Goal: Task Accomplishment & Management: Manage account settings

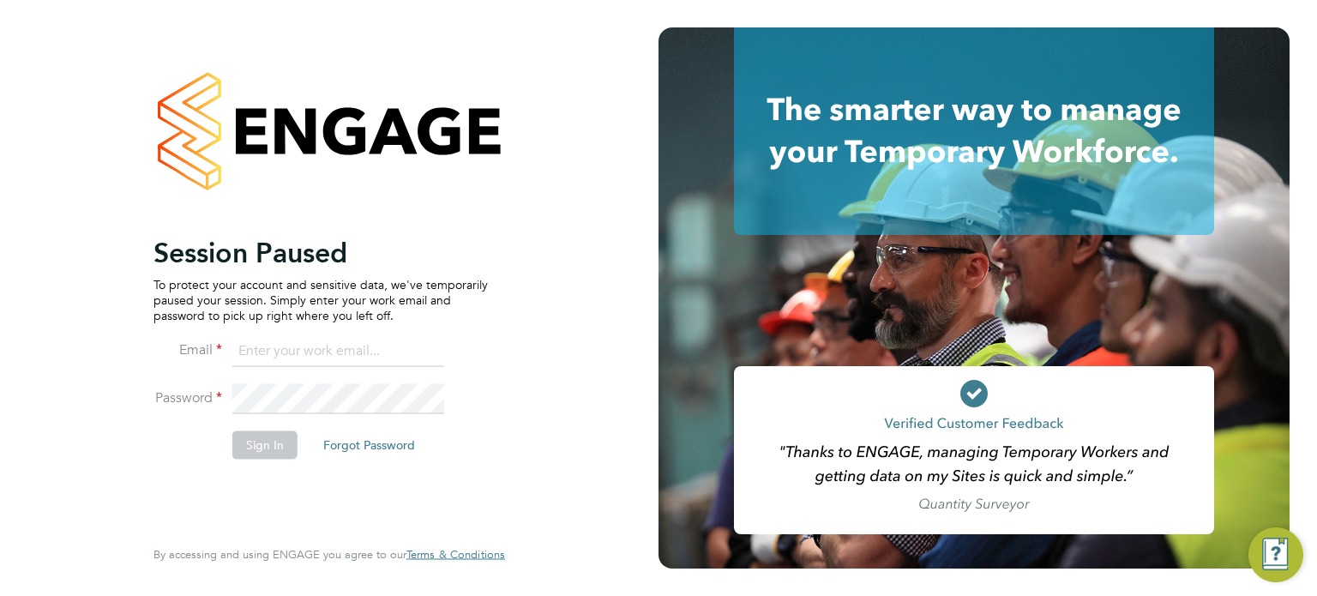
type input "[PERSON_NAME][EMAIL_ADDRESS][PERSON_NAME][DOMAIN_NAME]"
click at [262, 442] on button "Sign In" at bounding box center [264, 444] width 65 height 27
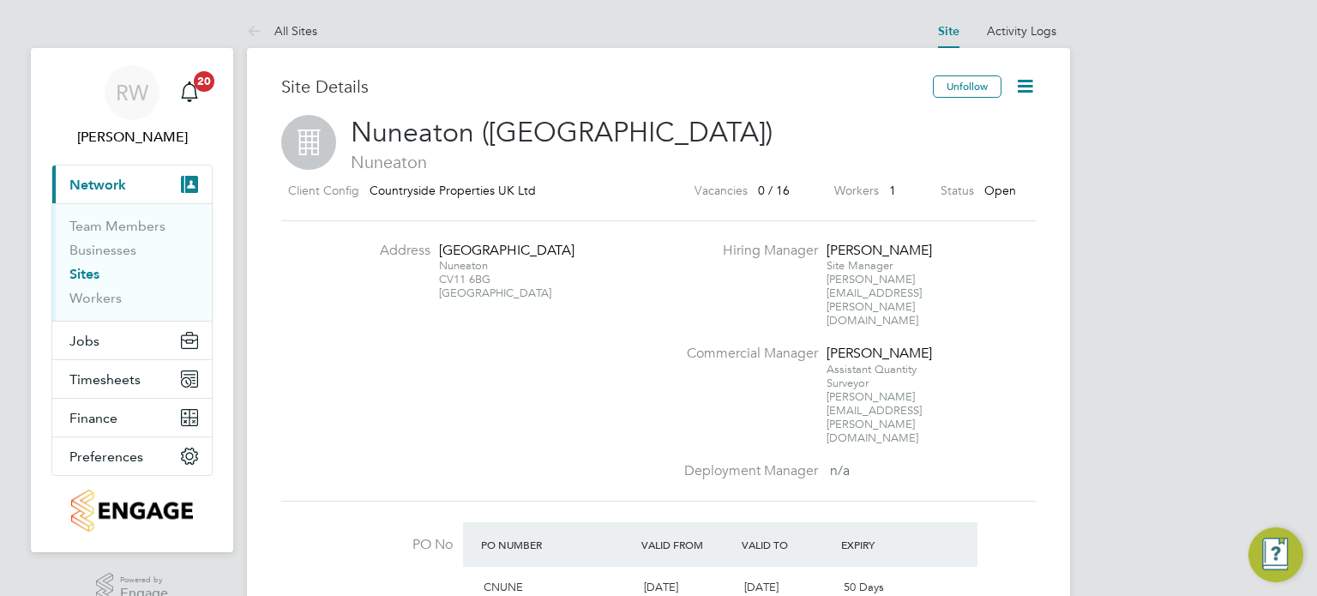
scroll to position [29, 161]
click at [120, 377] on span "Timesheets" at bounding box center [104, 379] width 71 height 16
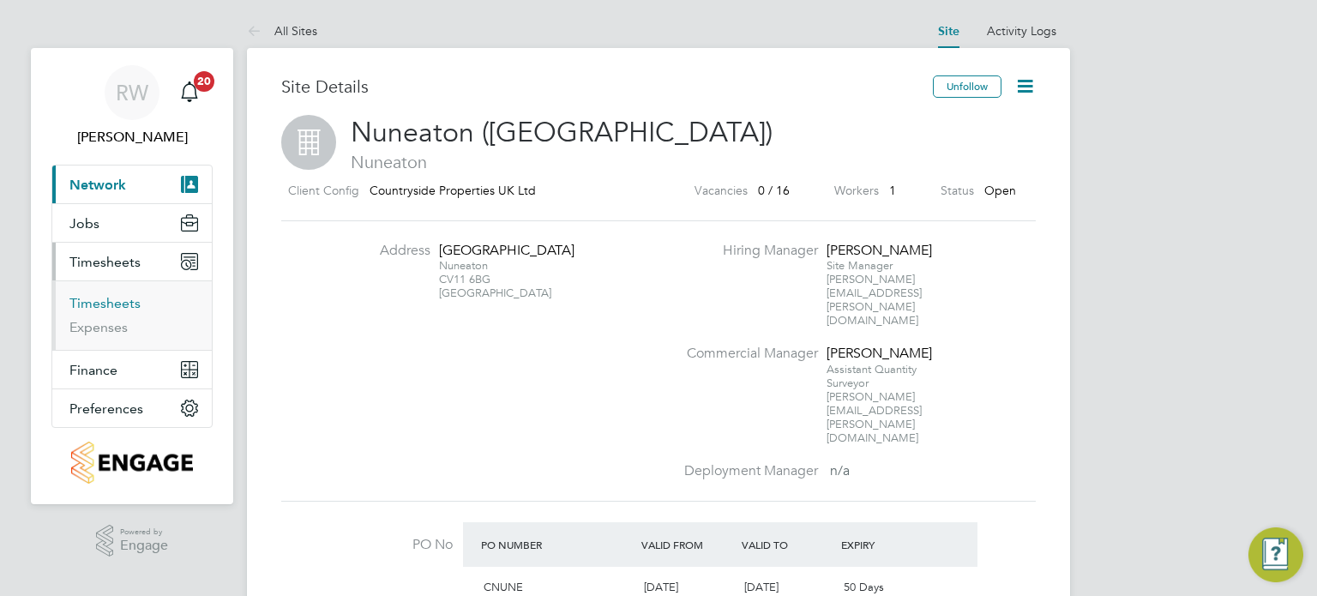
click at [110, 304] on link "Timesheets" at bounding box center [104, 303] width 71 height 16
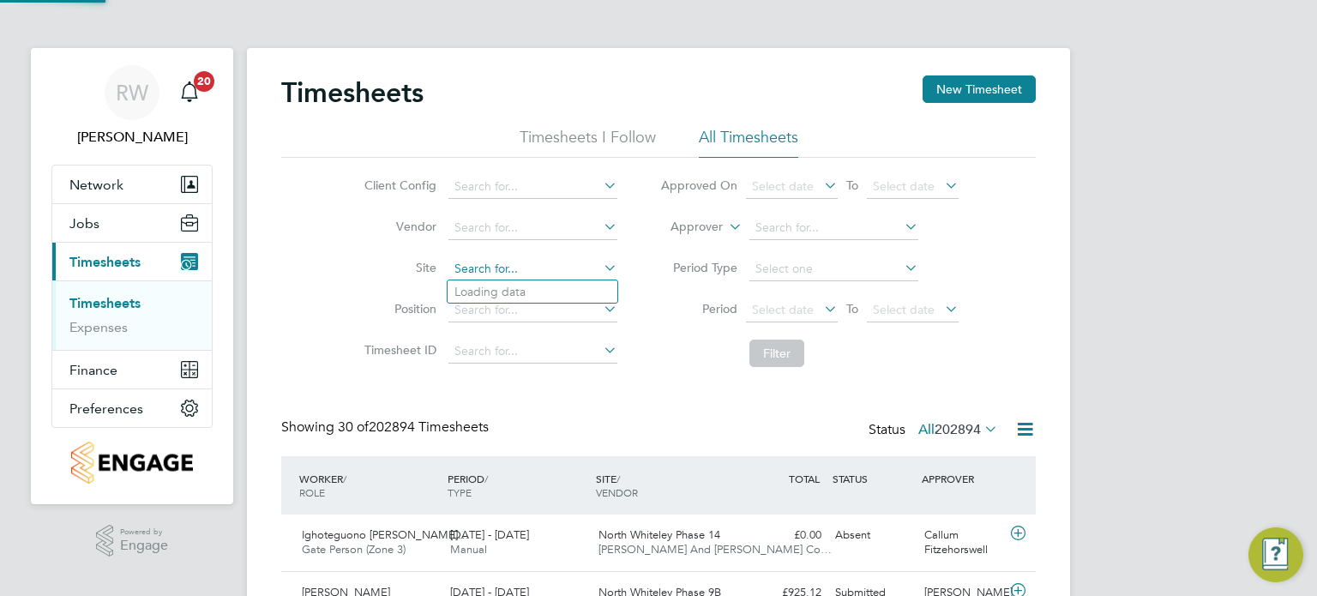
click at [487, 272] on input at bounding box center [532, 269] width 169 height 24
click at [520, 286] on b "Central" at bounding box center [510, 292] width 41 height 15
type input "South Central Midlands (Customer Services)"
click at [764, 344] on button "Filter" at bounding box center [776, 353] width 55 height 27
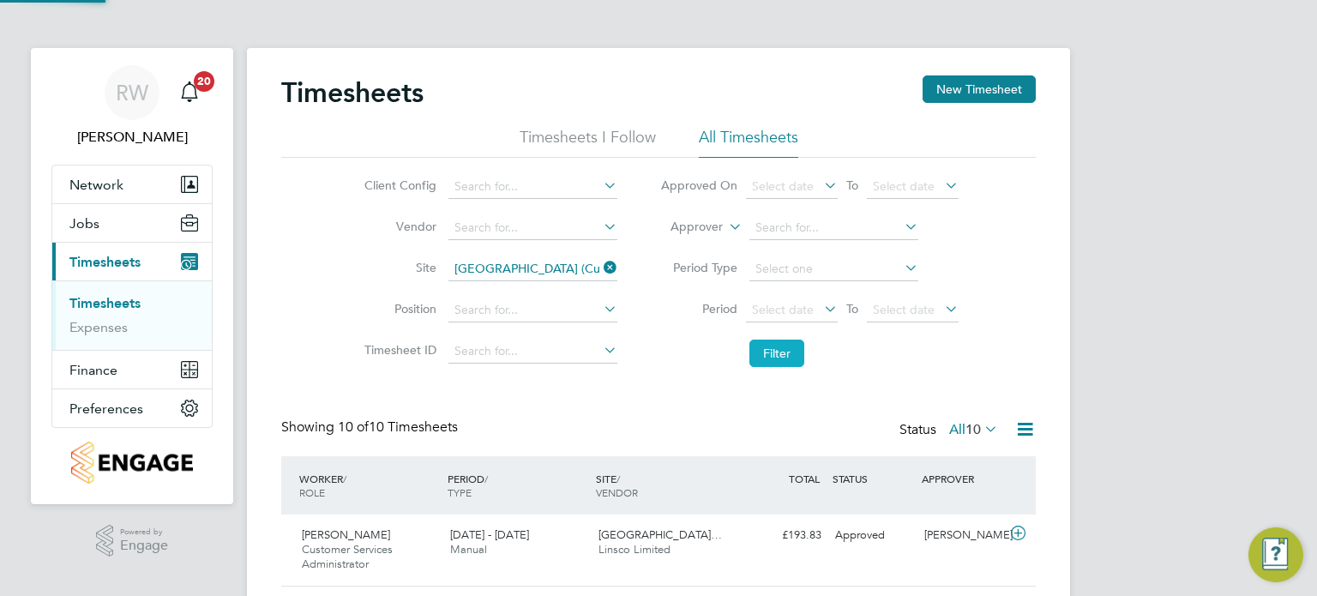
scroll to position [57, 149]
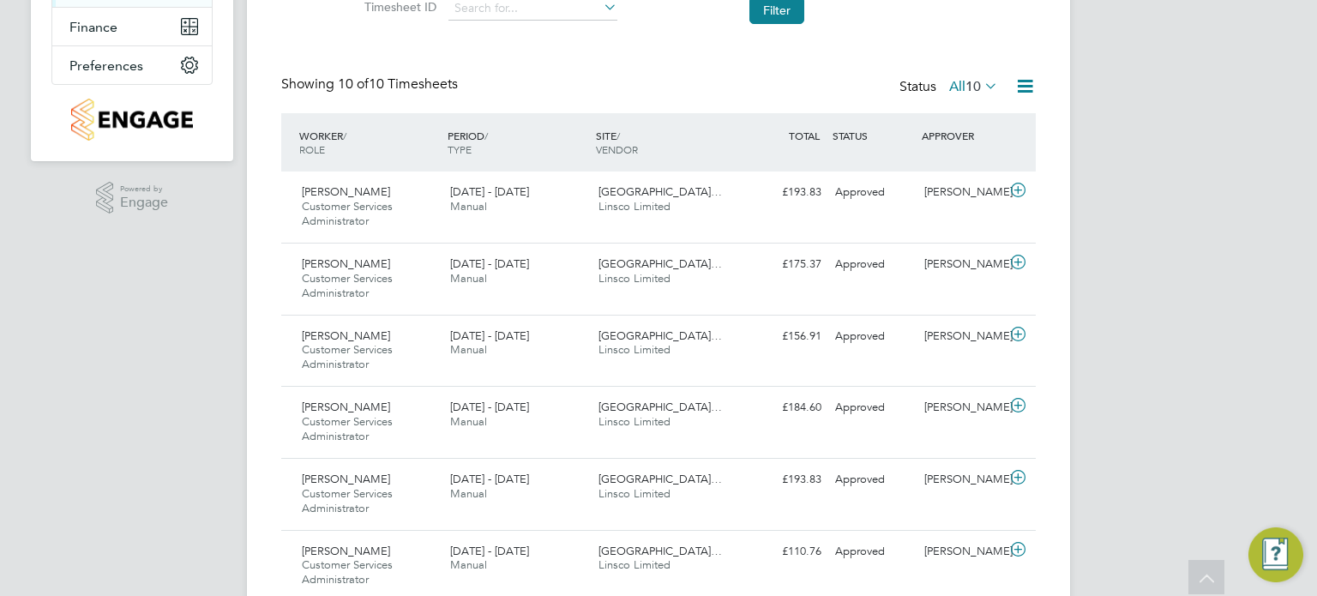
click at [1028, 81] on icon at bounding box center [1024, 85] width 21 height 21
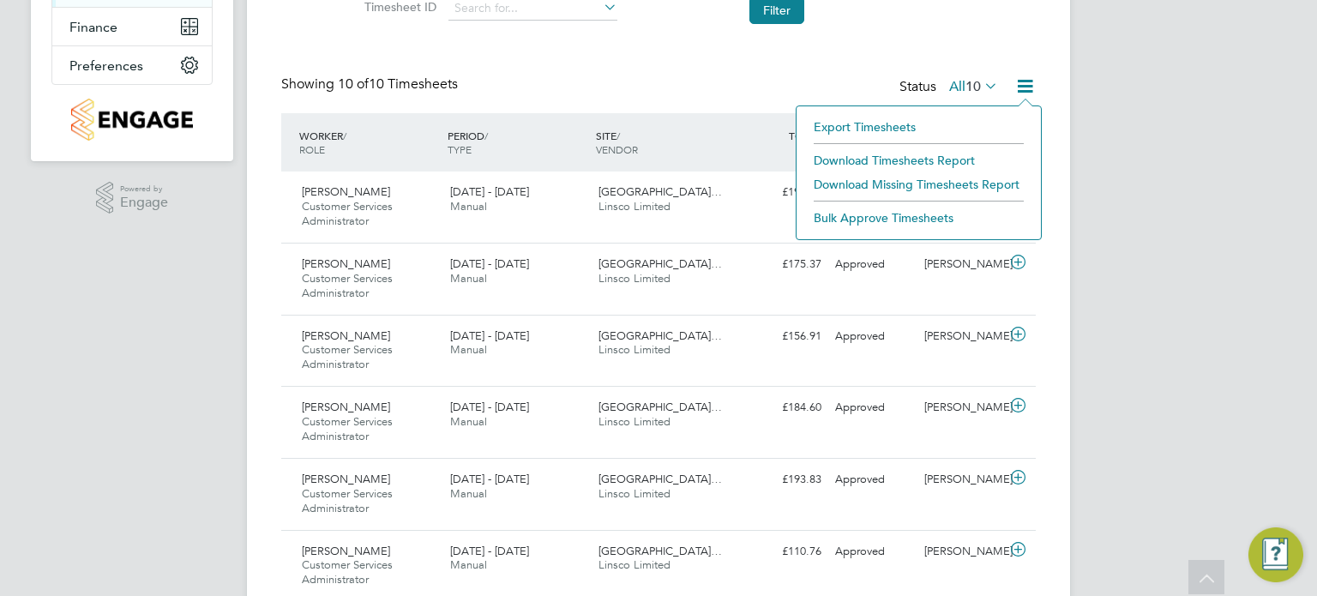
click at [890, 159] on li "Download Timesheets Report" at bounding box center [918, 160] width 227 height 24
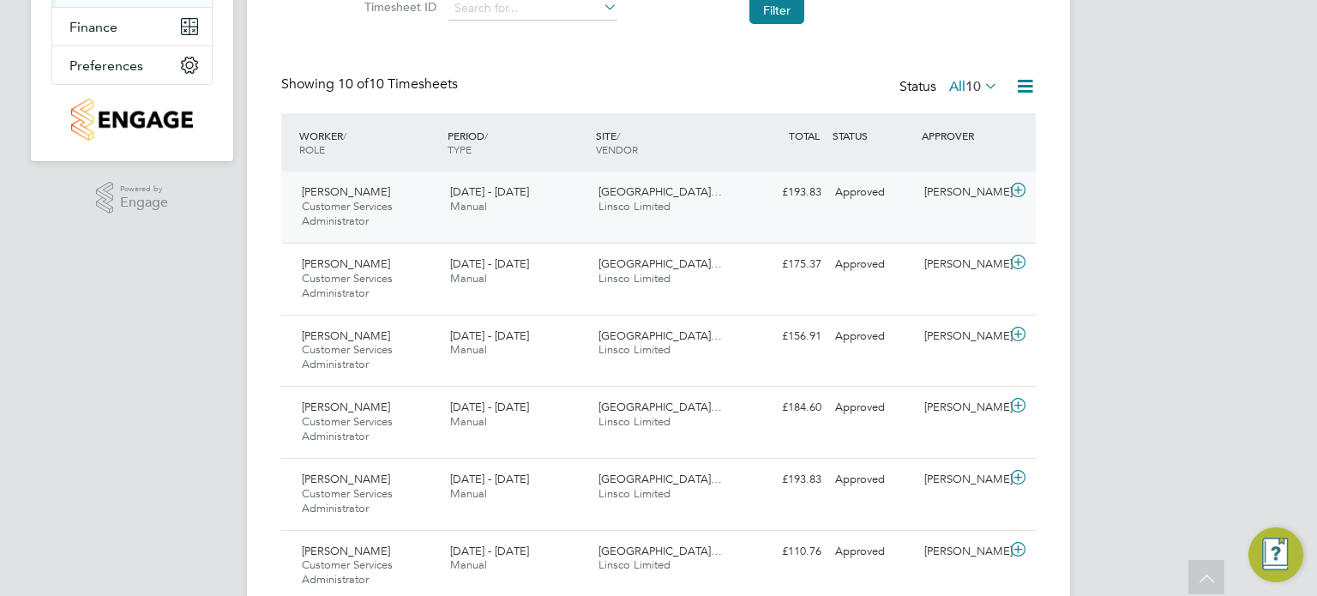
scroll to position [0, 0]
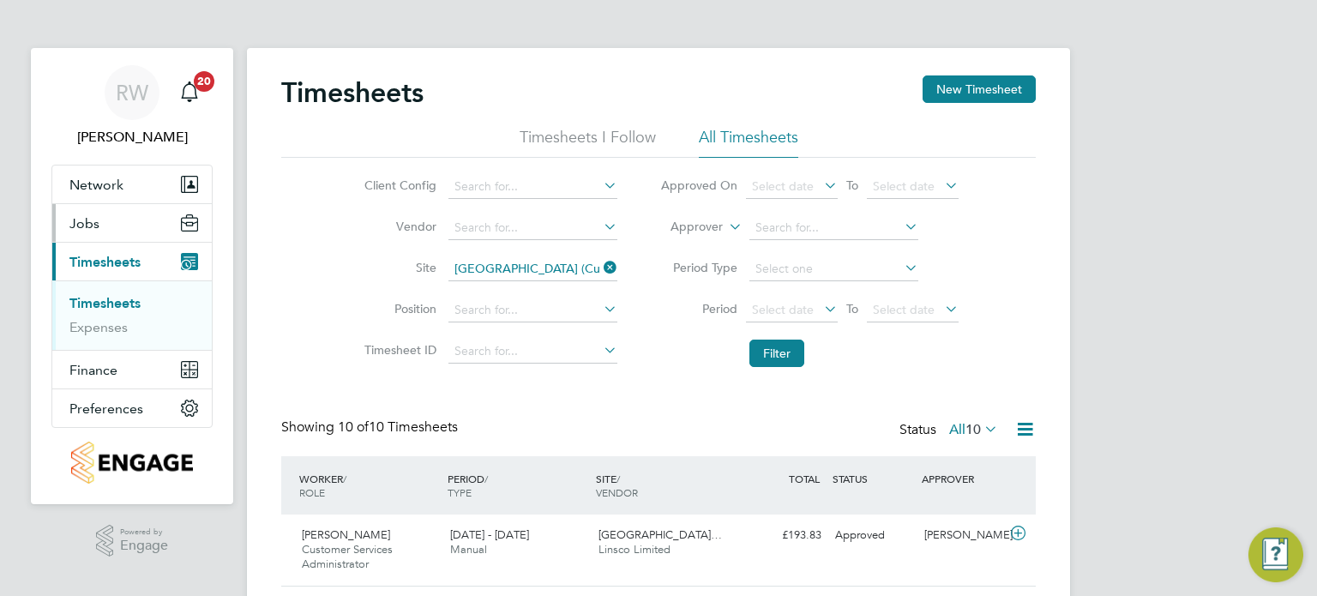
click at [87, 217] on span "Jobs" at bounding box center [84, 223] width 30 height 16
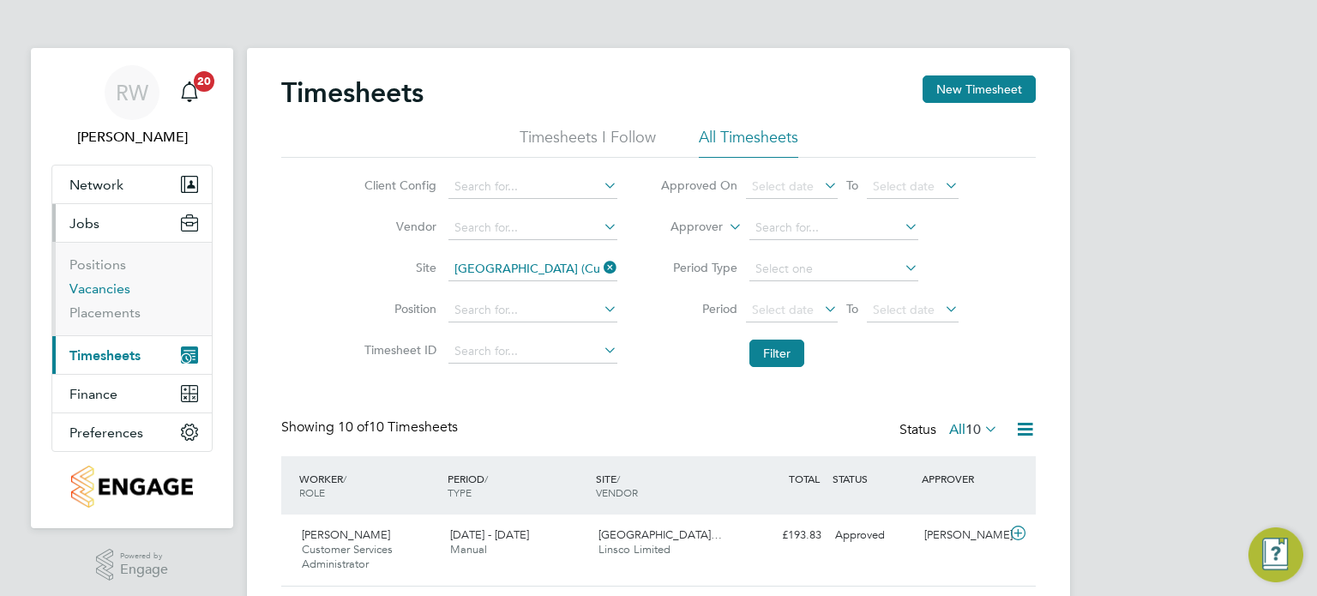
click at [110, 293] on link "Vacancies" at bounding box center [99, 288] width 61 height 16
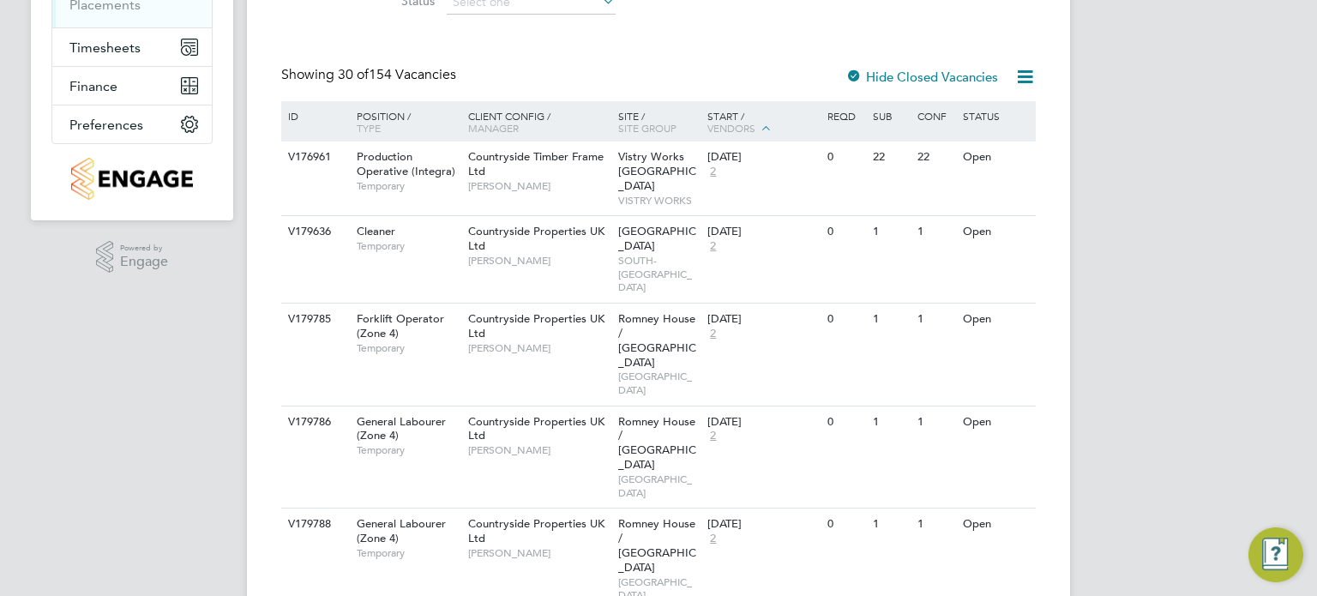
scroll to position [309, 0]
click at [1011, 150] on icon at bounding box center [1011, 157] width 17 height 21
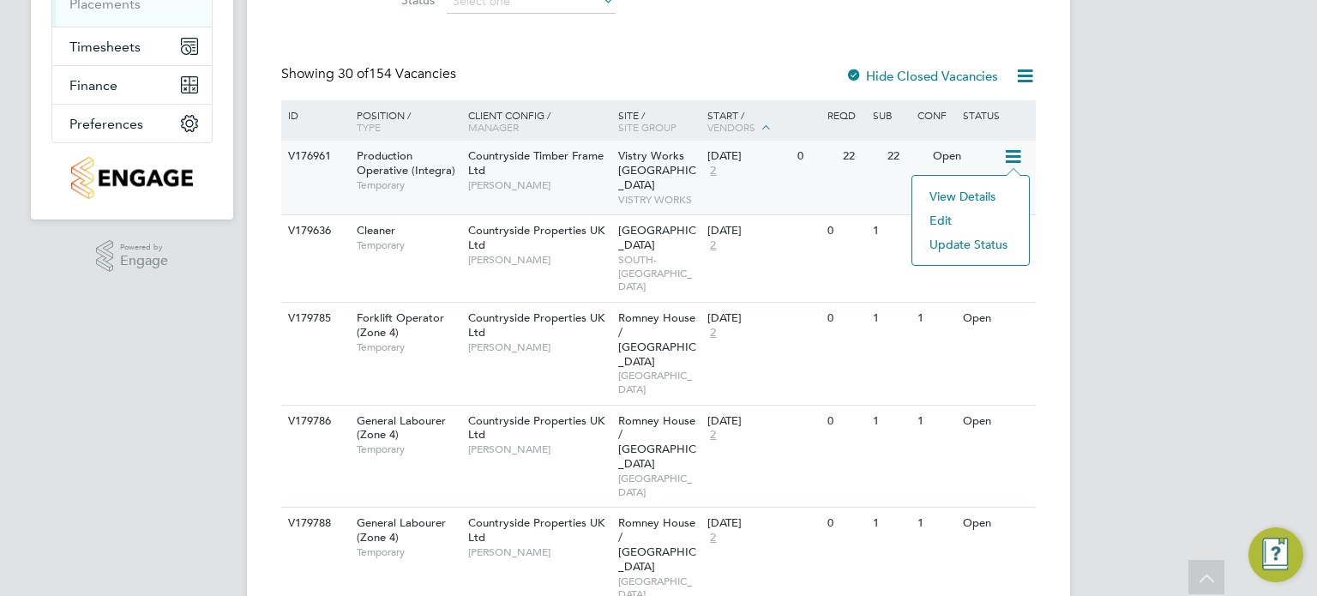
click at [971, 248] on li "Update Status" at bounding box center [970, 244] width 99 height 24
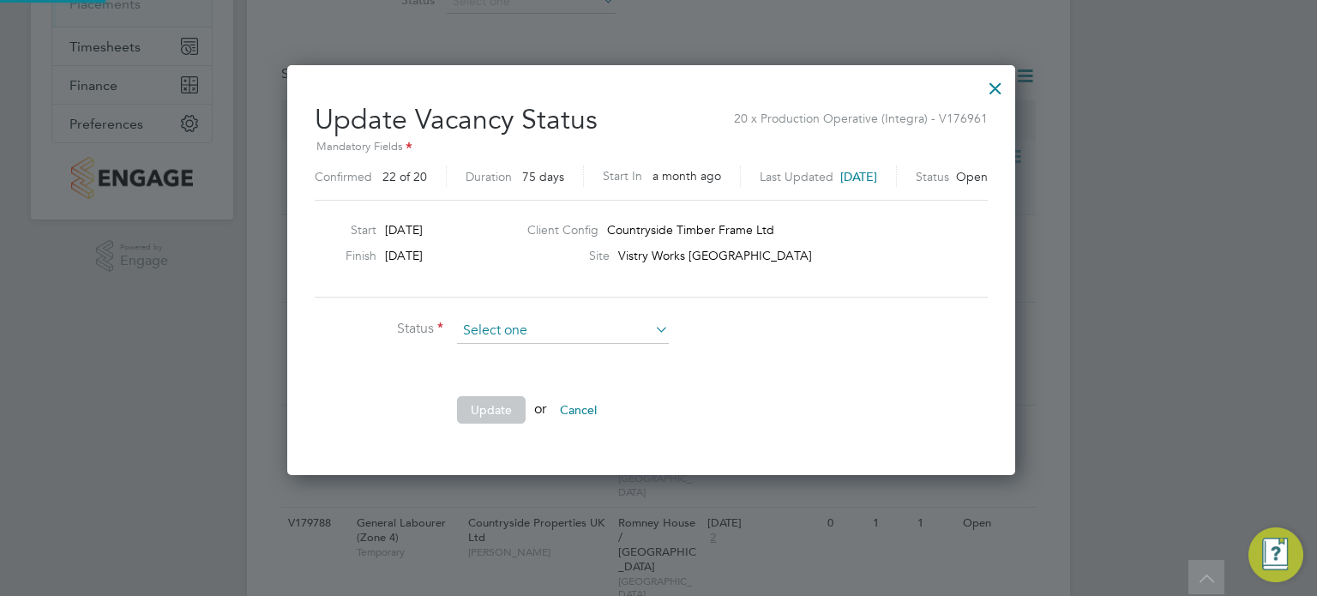
scroll to position [407, 743]
click at [510, 353] on li "Completed" at bounding box center [563, 352] width 213 height 22
type input "Completed"
click at [509, 408] on button "Update" at bounding box center [491, 409] width 69 height 27
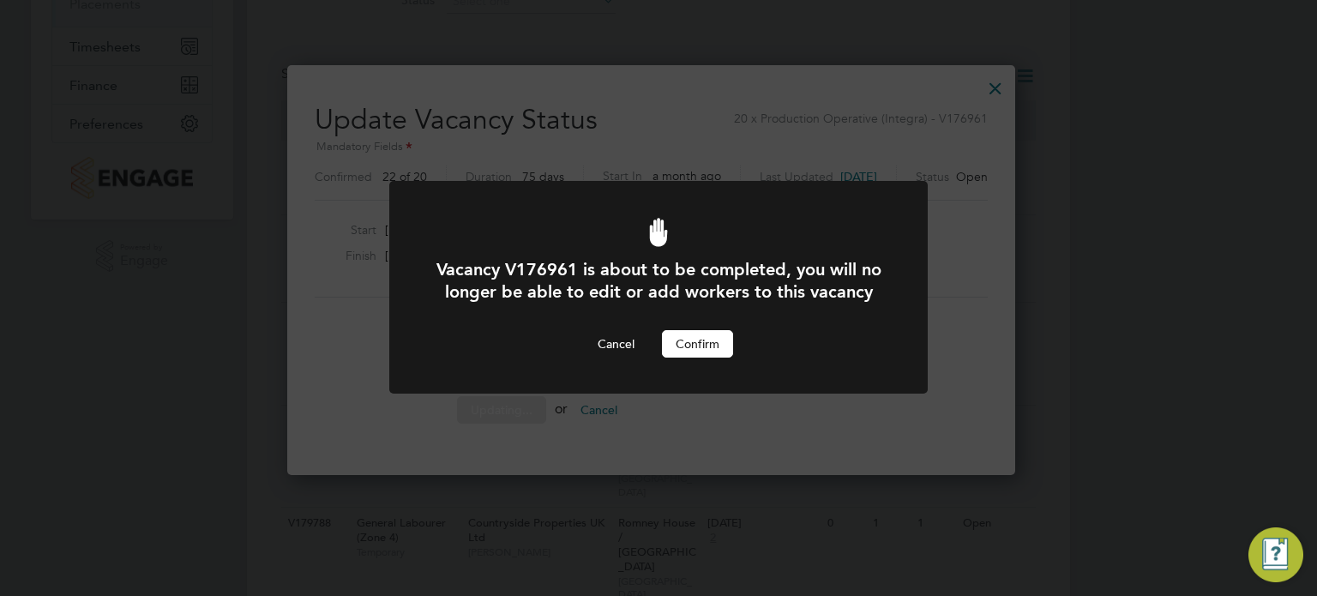
click at [684, 358] on button "Confirm" at bounding box center [697, 343] width 71 height 27
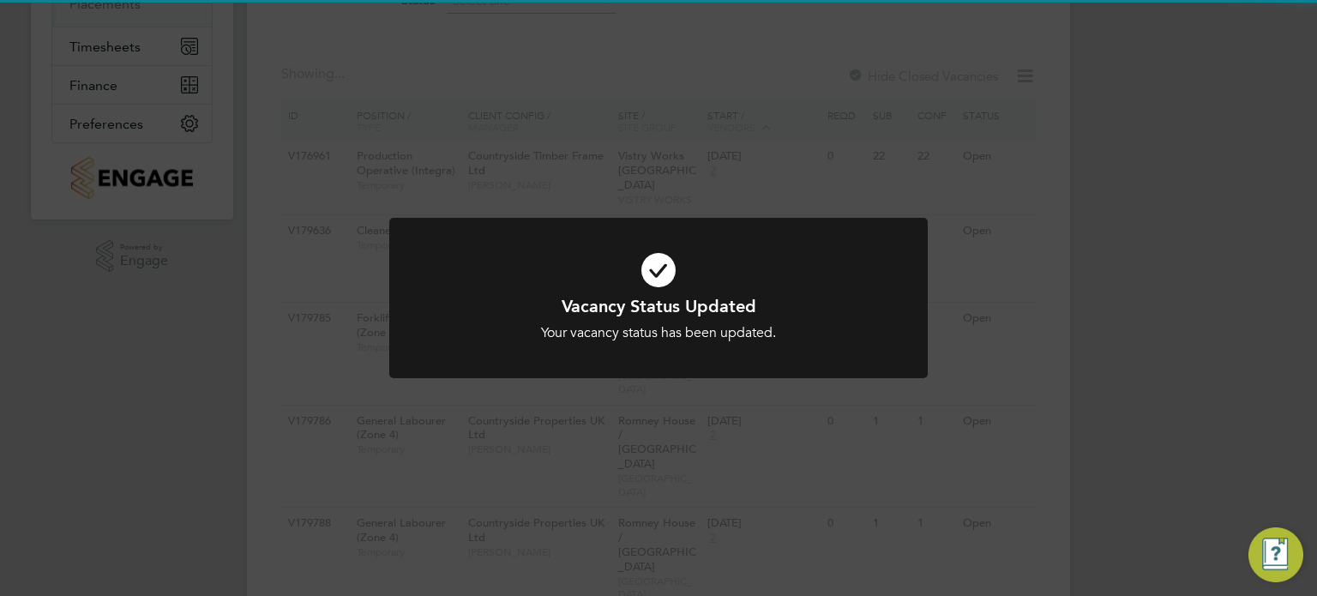
click at [749, 183] on div "Vacancy Status Updated Your vacancy status has been updated. Cancel Okay" at bounding box center [658, 298] width 1317 height 596
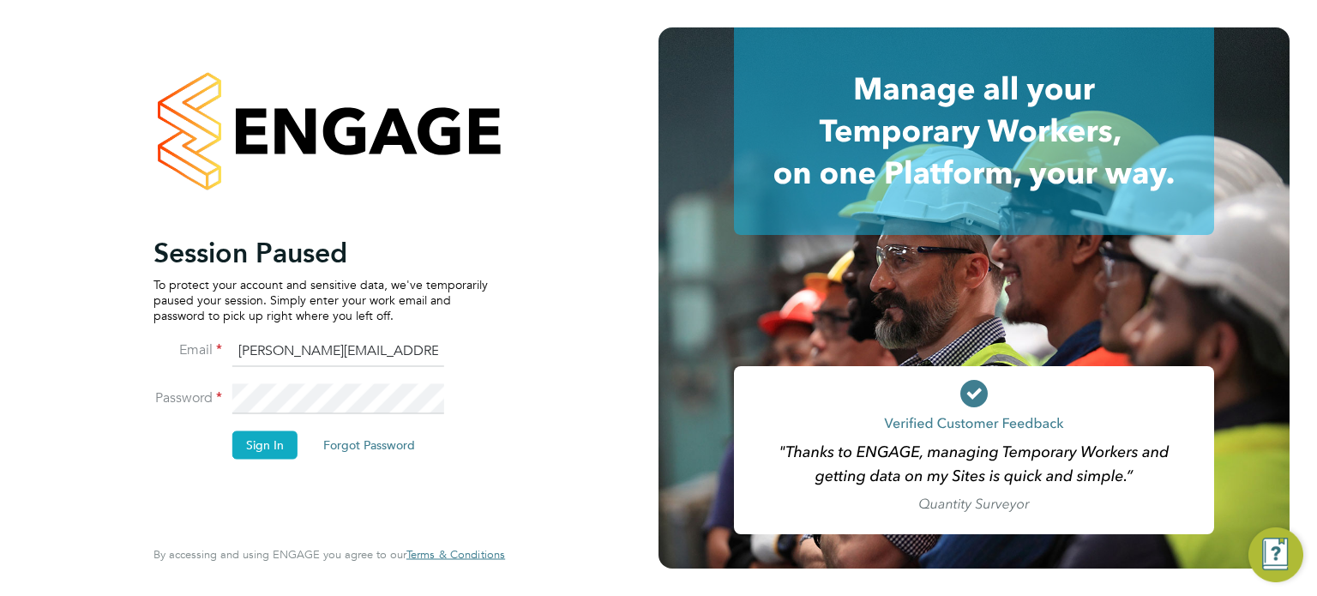
click at [272, 436] on button "Sign In" at bounding box center [264, 444] width 65 height 27
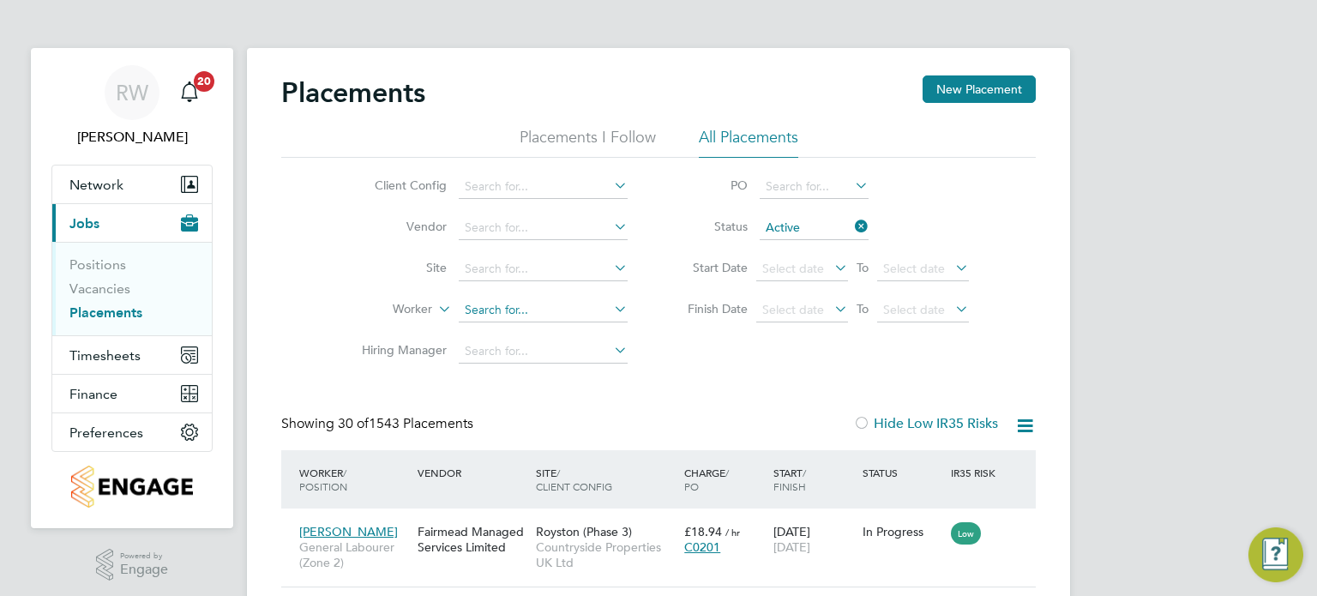
click at [496, 314] on input at bounding box center [543, 310] width 169 height 24
type input "l"
type input "lindsey"
click at [829, 228] on input at bounding box center [814, 228] width 109 height 24
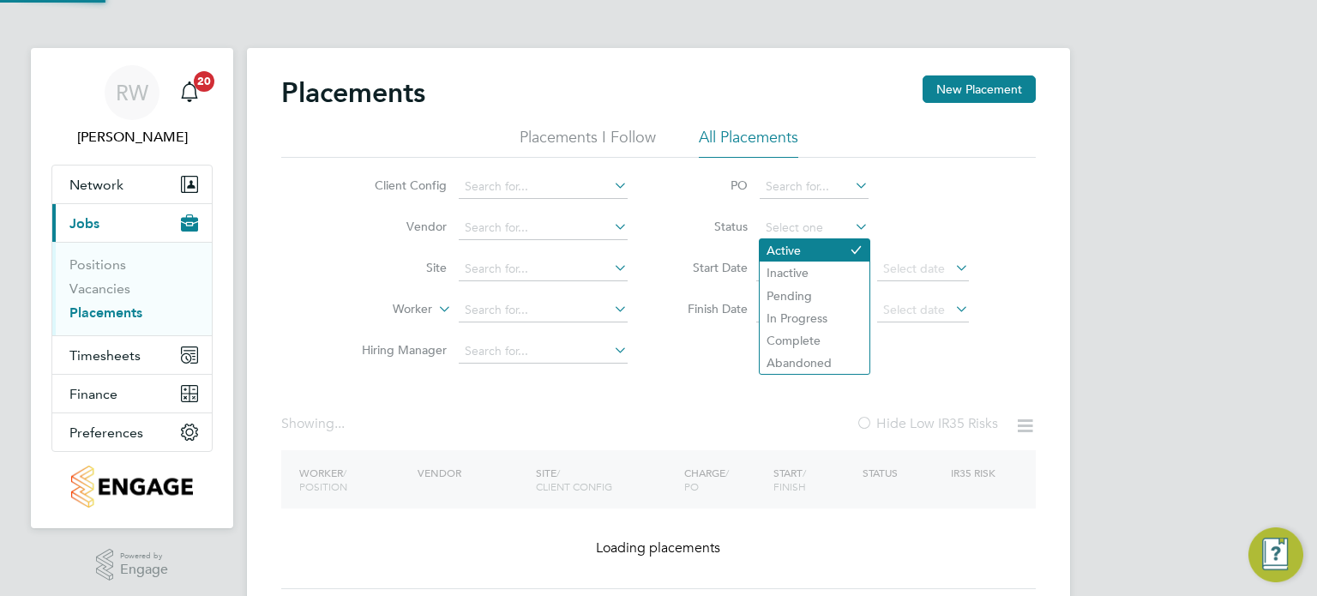
click at [815, 249] on li "Active" at bounding box center [815, 250] width 110 height 22
type input "Active"
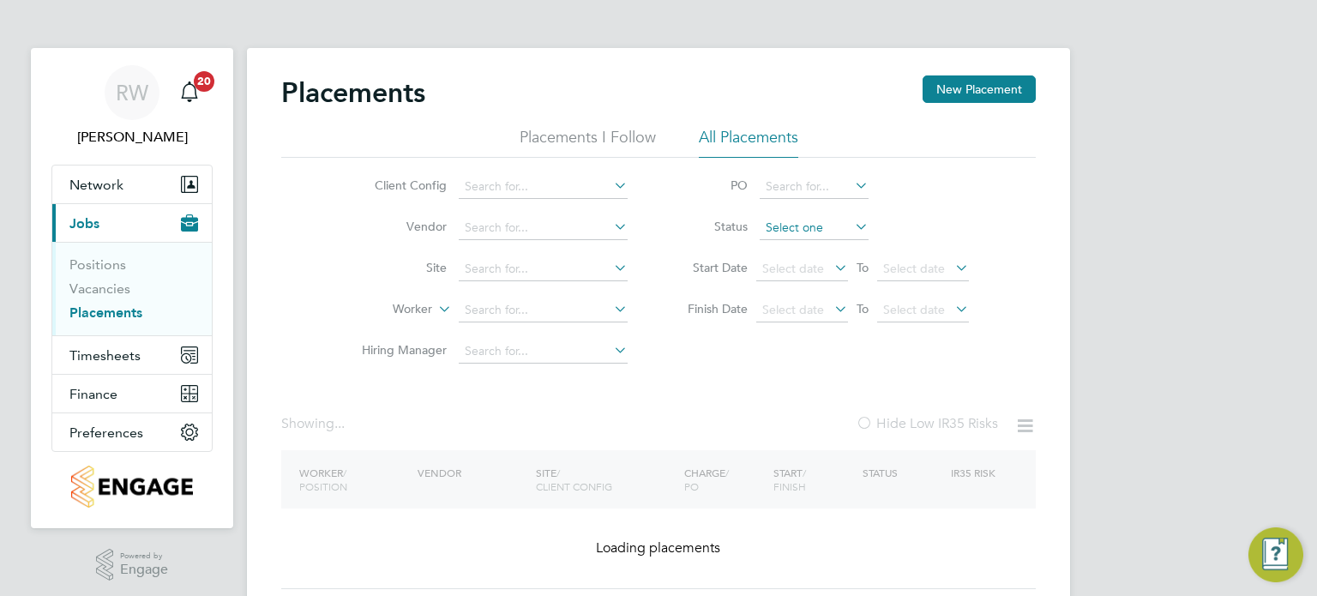
click at [815, 219] on input at bounding box center [814, 228] width 109 height 24
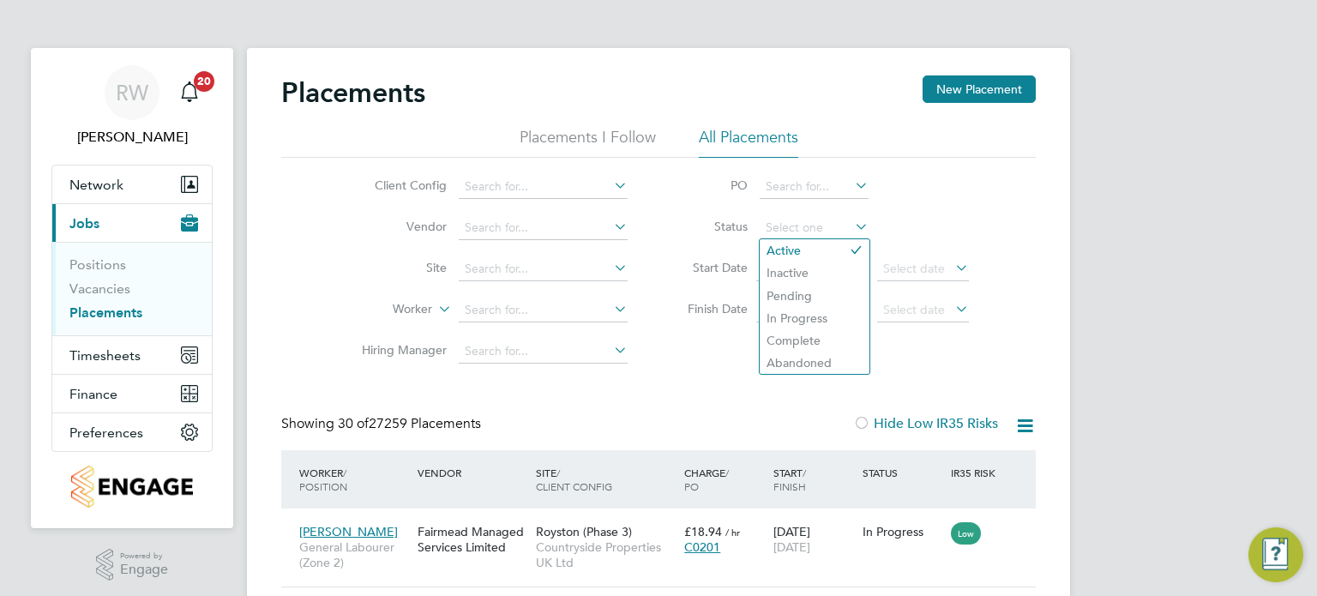
click at [851, 225] on icon at bounding box center [851, 226] width 0 height 24
click at [916, 218] on li "Status" at bounding box center [819, 228] width 341 height 41
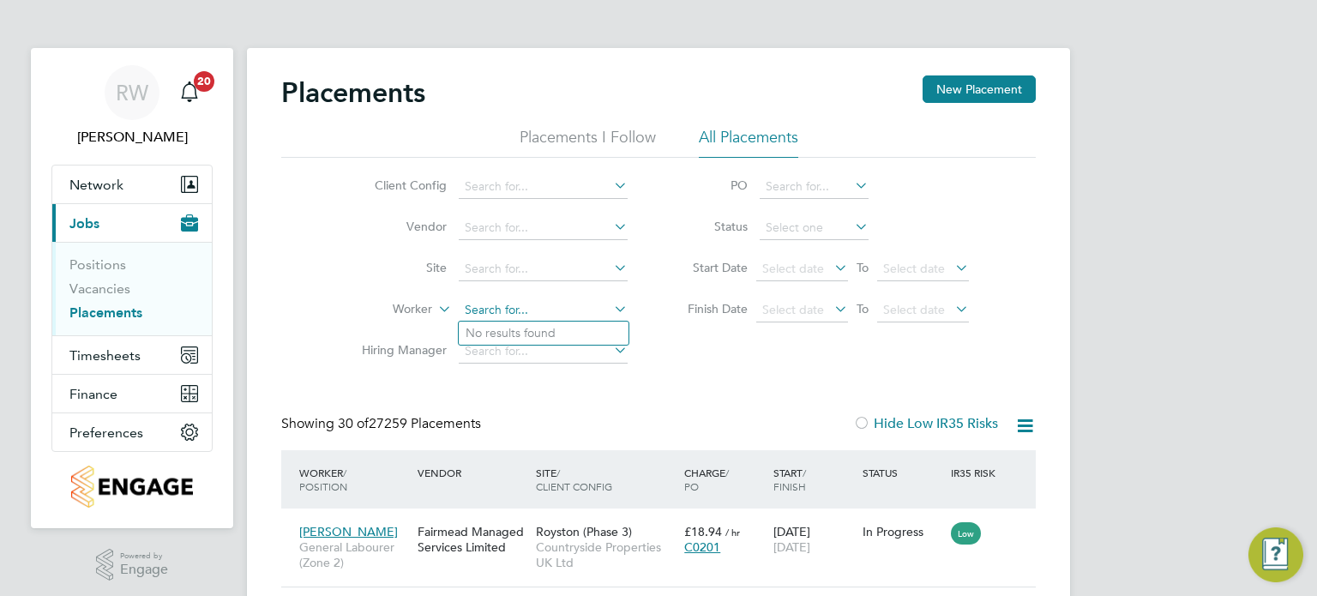
click at [495, 301] on input at bounding box center [543, 310] width 169 height 24
click at [568, 328] on b "Mon" at bounding box center [581, 333] width 26 height 15
type input "[PERSON_NAME]"
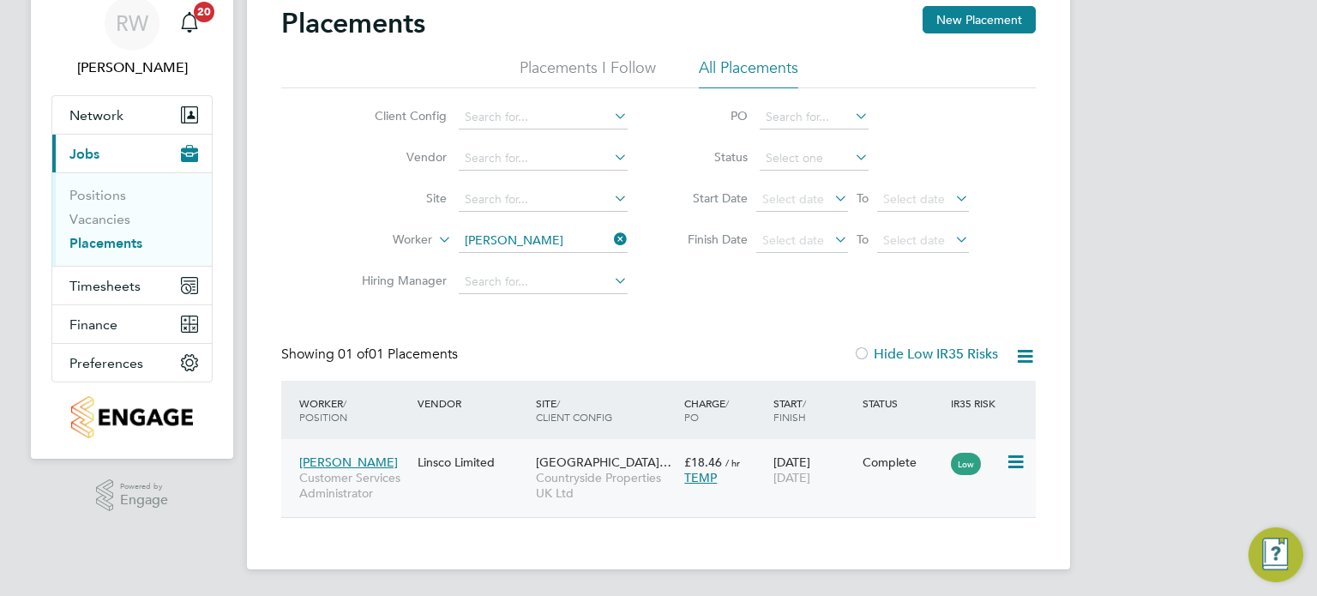
click at [550, 474] on span "Countryside Properties UK Ltd" at bounding box center [606, 485] width 140 height 31
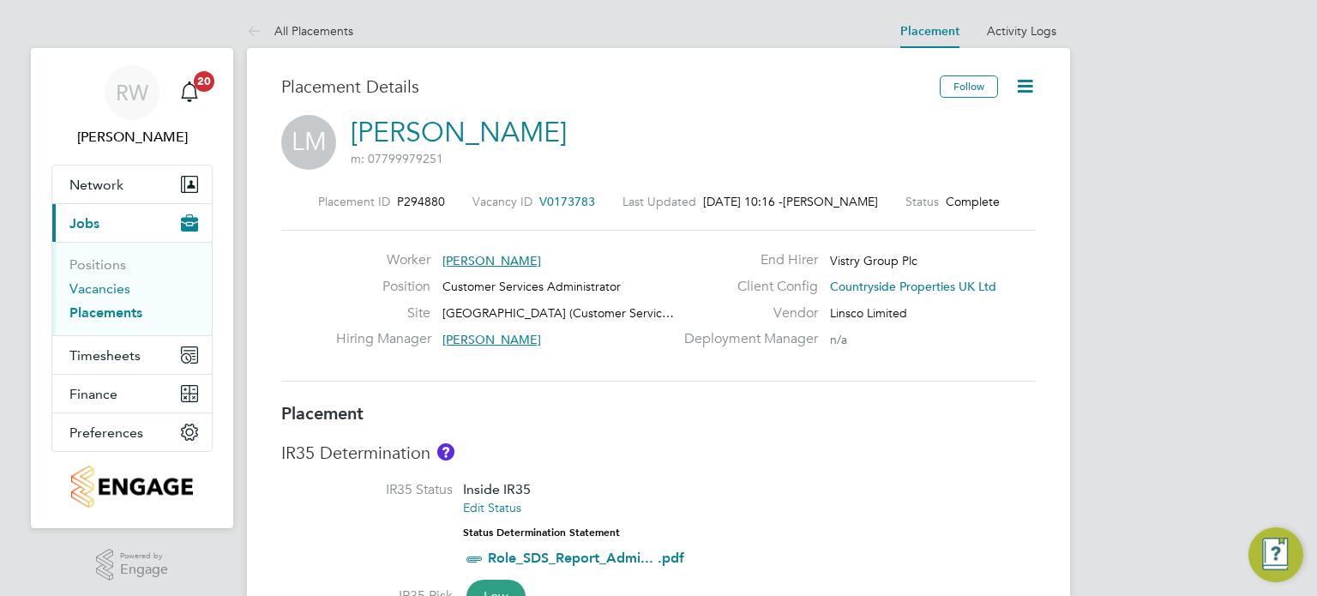
click at [108, 287] on link "Vacancies" at bounding box center [99, 288] width 61 height 16
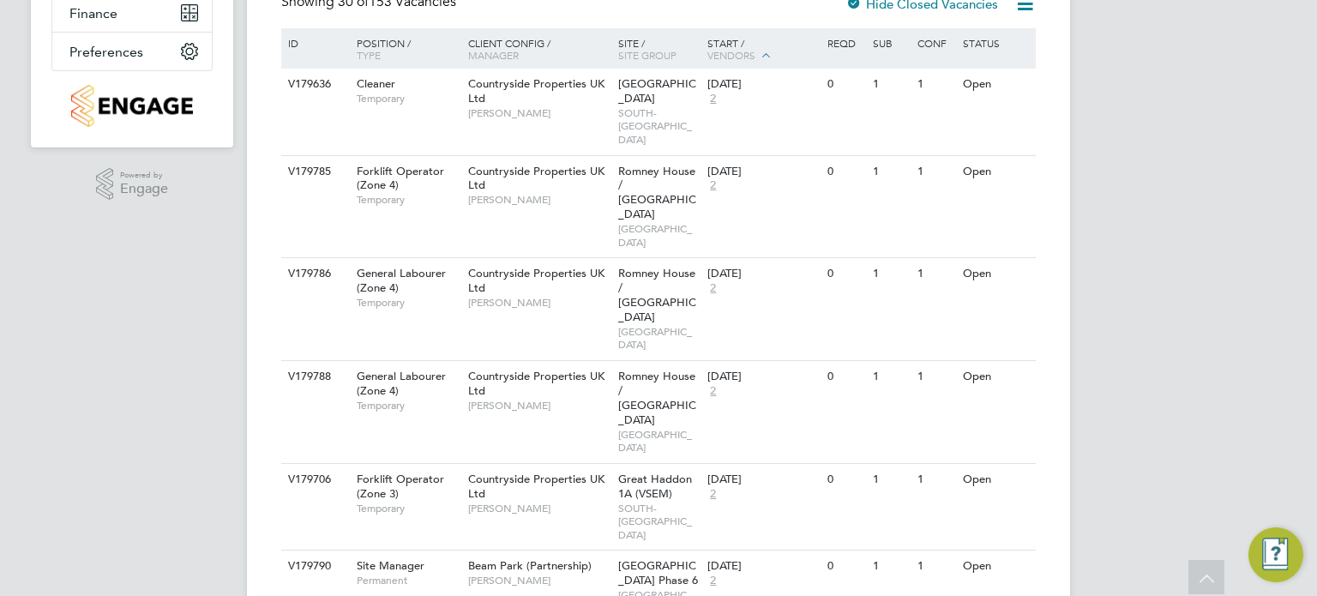
scroll to position [381, 0]
click at [1019, 79] on icon at bounding box center [1011, 85] width 17 height 21
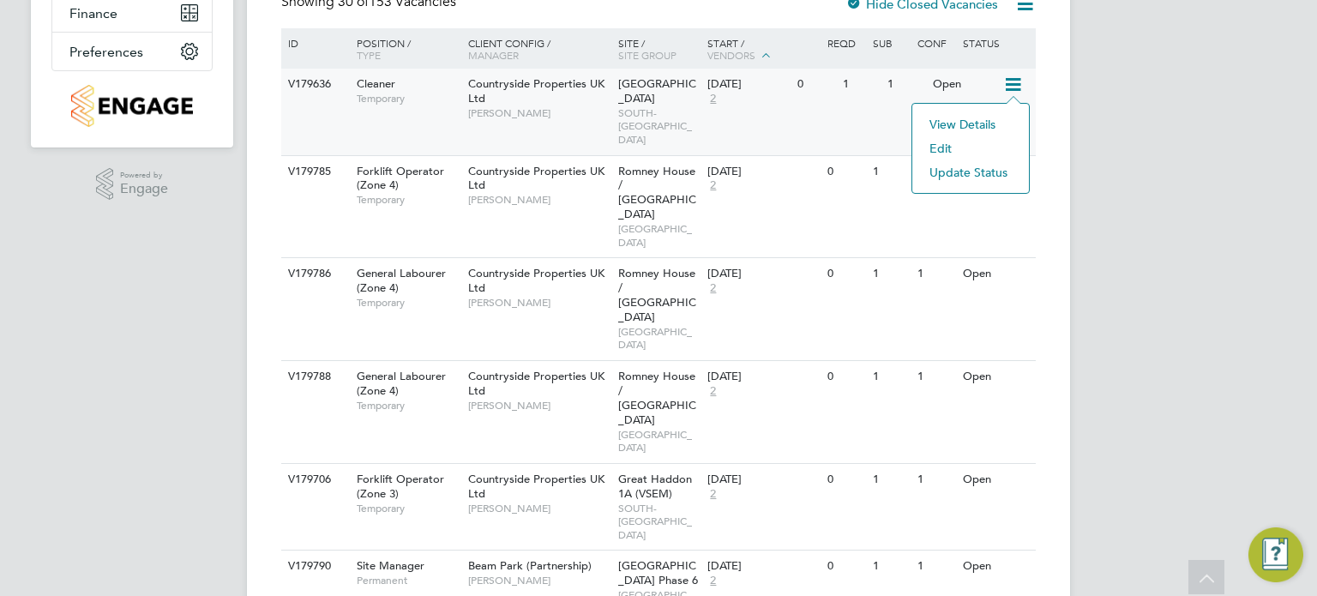
click at [979, 171] on li "Update Status" at bounding box center [970, 172] width 99 height 24
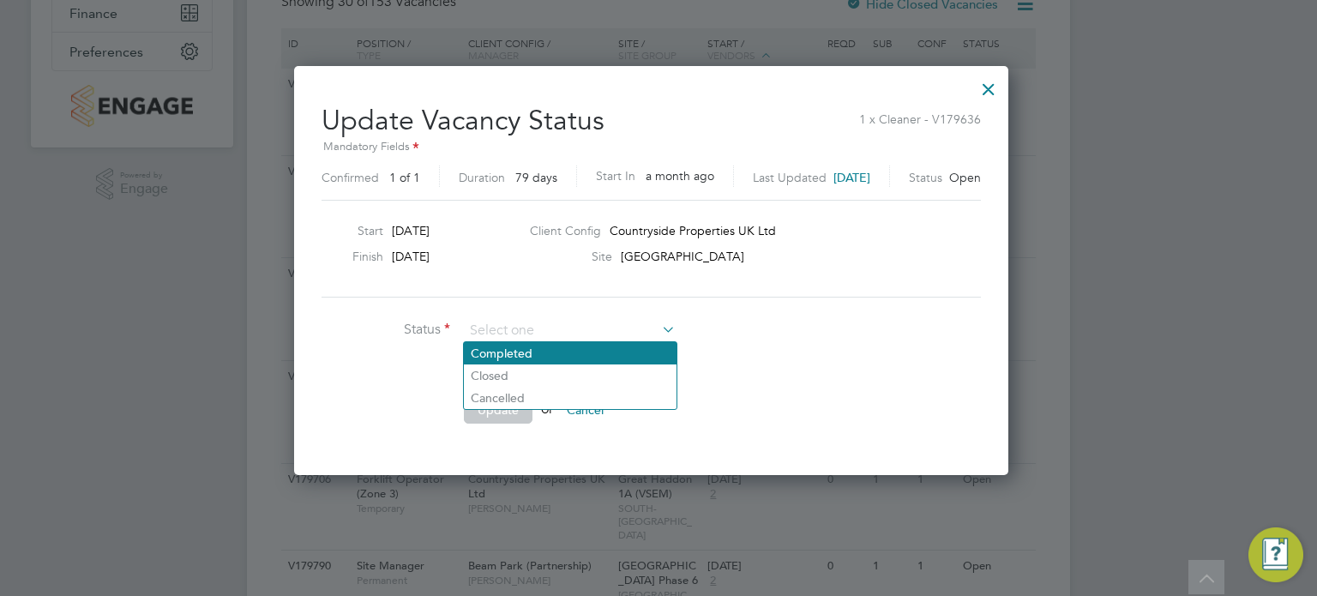
click at [547, 346] on li "Completed" at bounding box center [570, 353] width 213 height 22
type input "Completed"
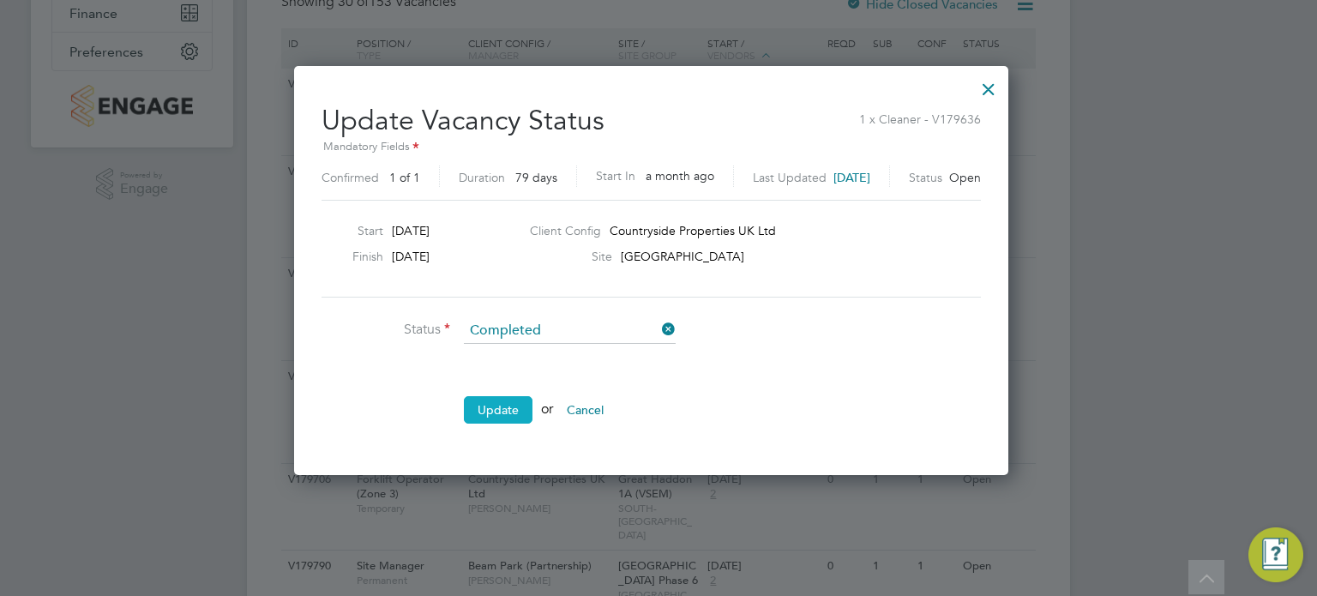
click at [501, 409] on button "Update" at bounding box center [498, 409] width 69 height 27
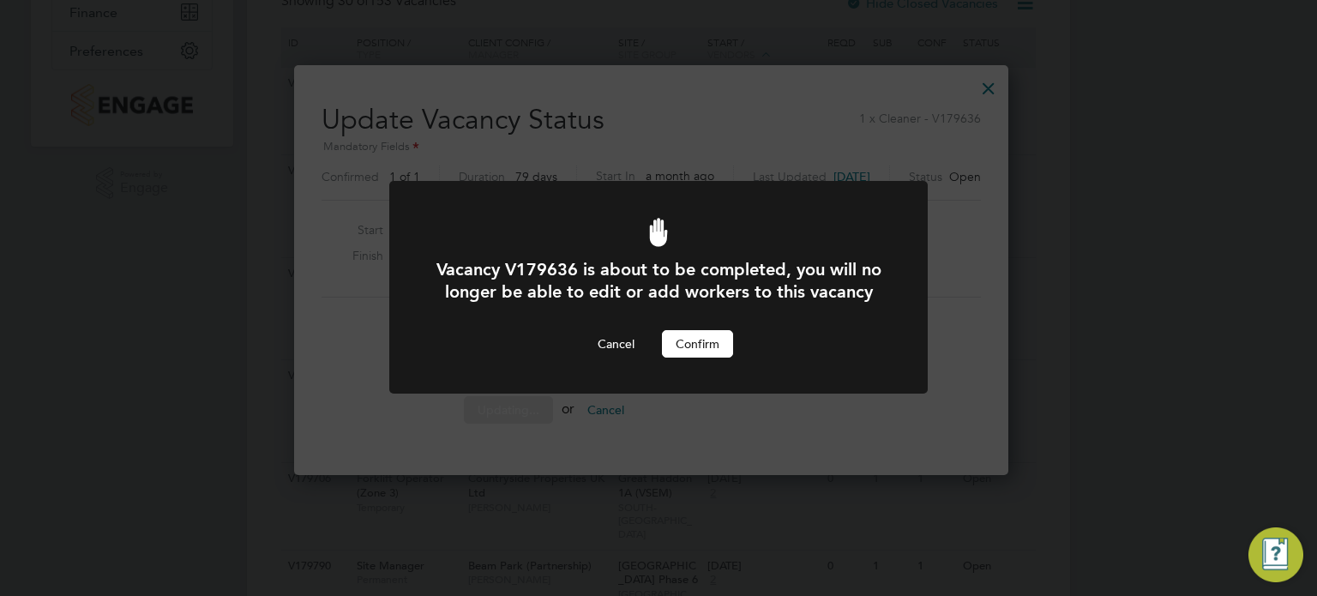
click at [700, 358] on button "Confirm" at bounding box center [697, 343] width 71 height 27
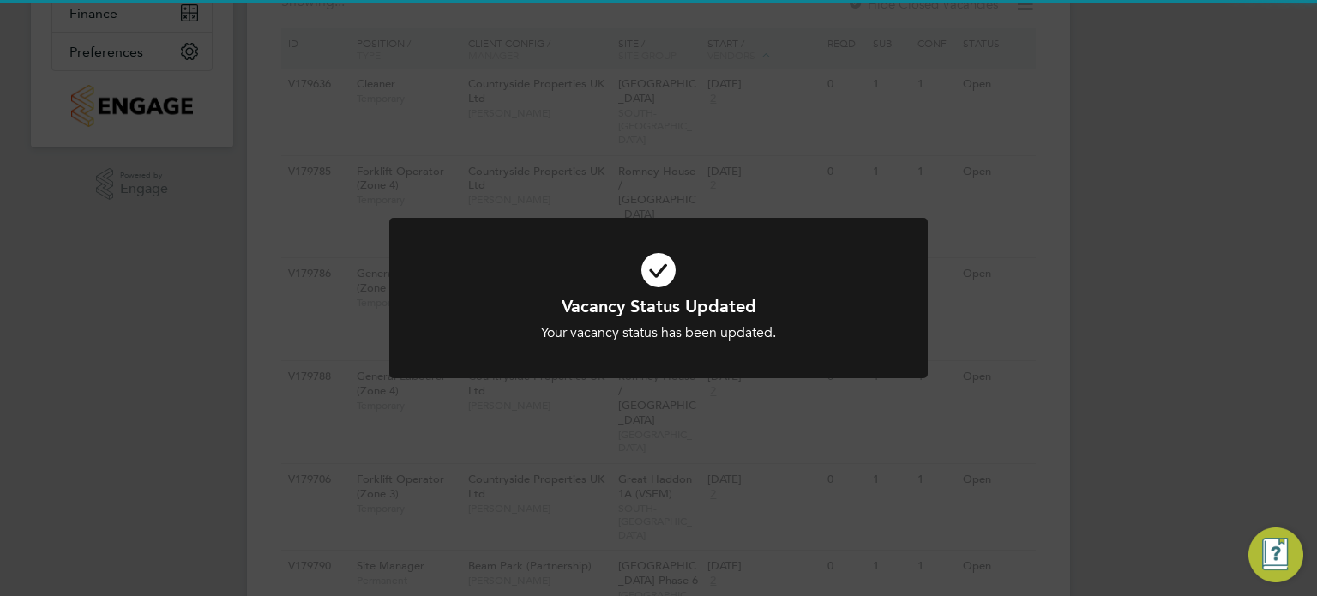
click at [700, 364] on div at bounding box center [658, 298] width 538 height 160
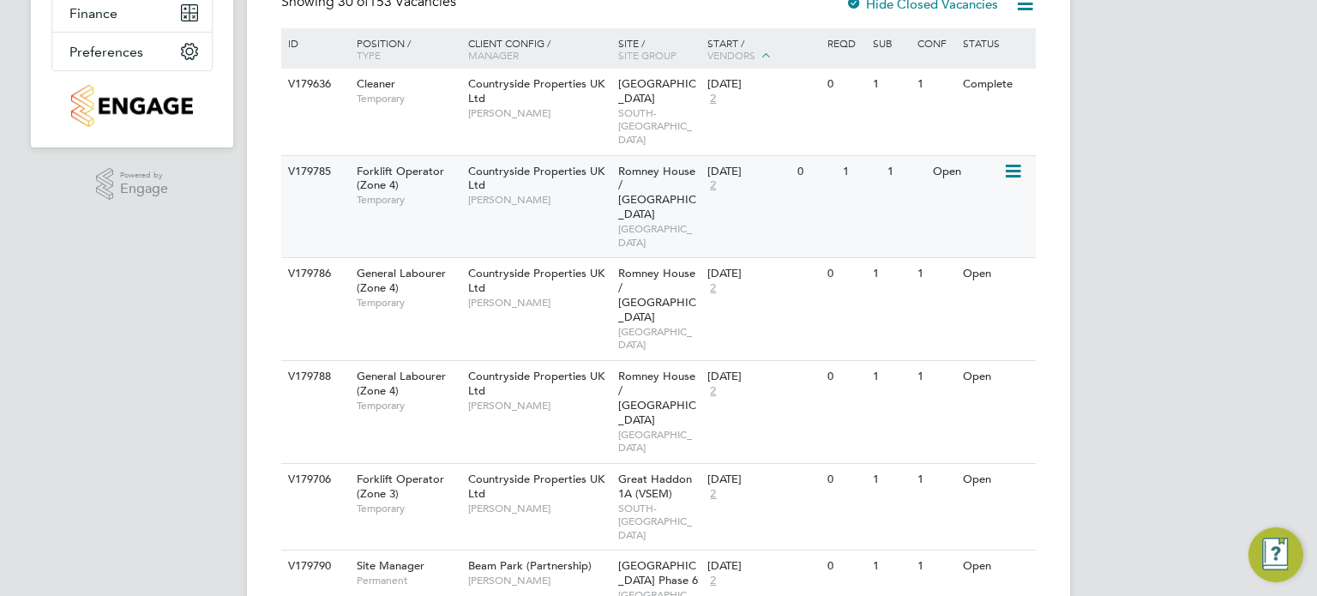
click at [1008, 161] on icon at bounding box center [1011, 171] width 17 height 21
click at [967, 239] on li "Update Status" at bounding box center [970, 246] width 99 height 24
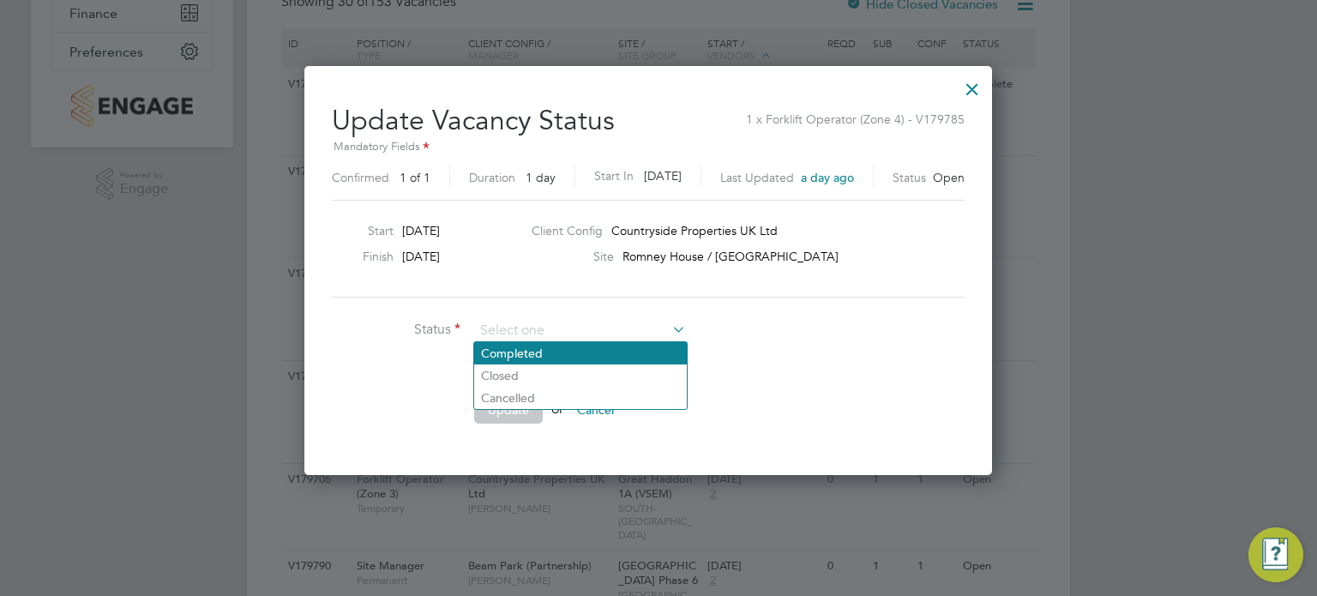
click at [571, 356] on li "Completed" at bounding box center [580, 353] width 213 height 22
type input "Completed"
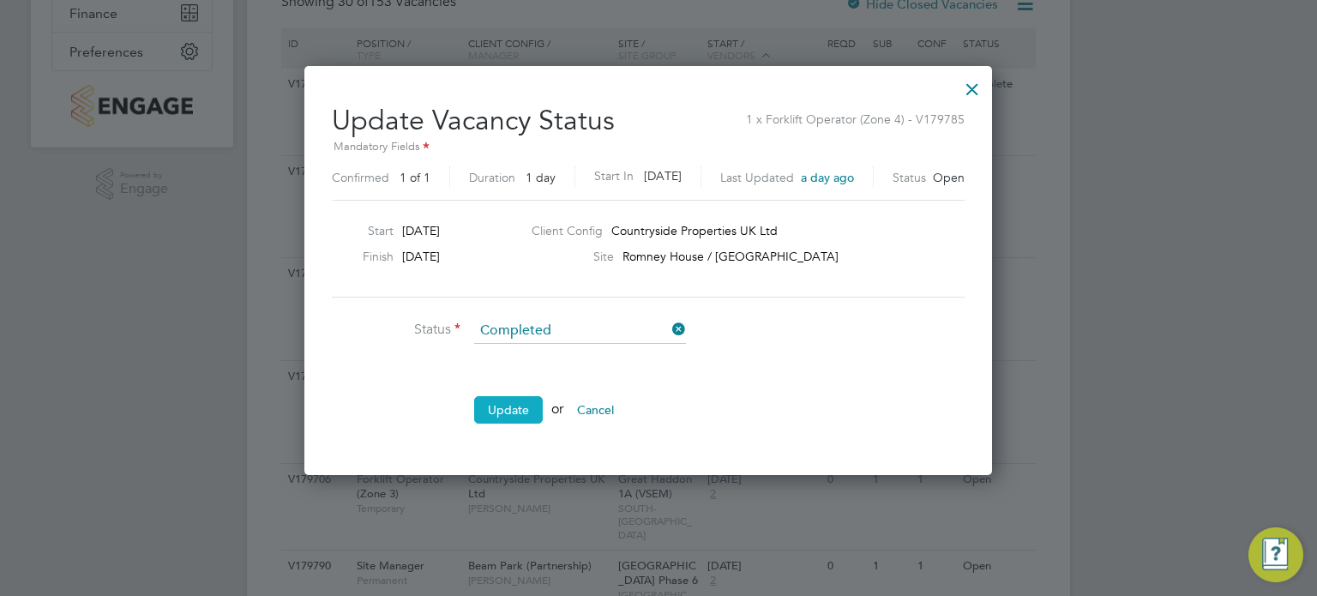
click at [518, 408] on button "Update" at bounding box center [508, 409] width 69 height 27
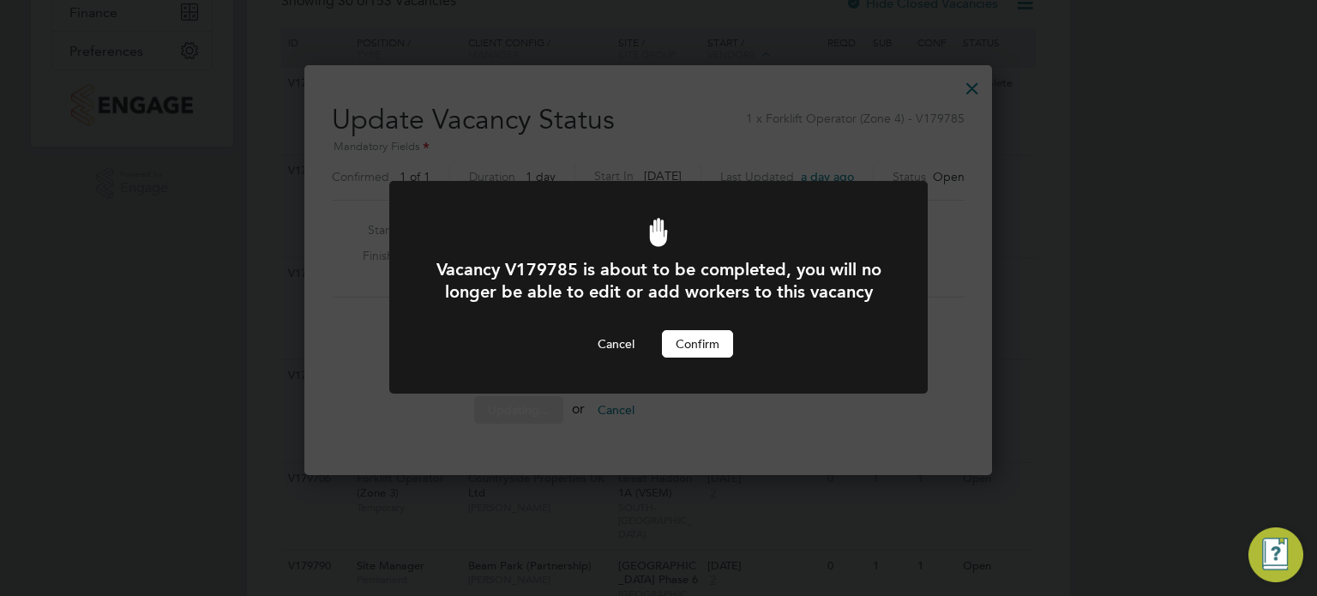
click at [721, 358] on button "Confirm" at bounding box center [697, 343] width 71 height 27
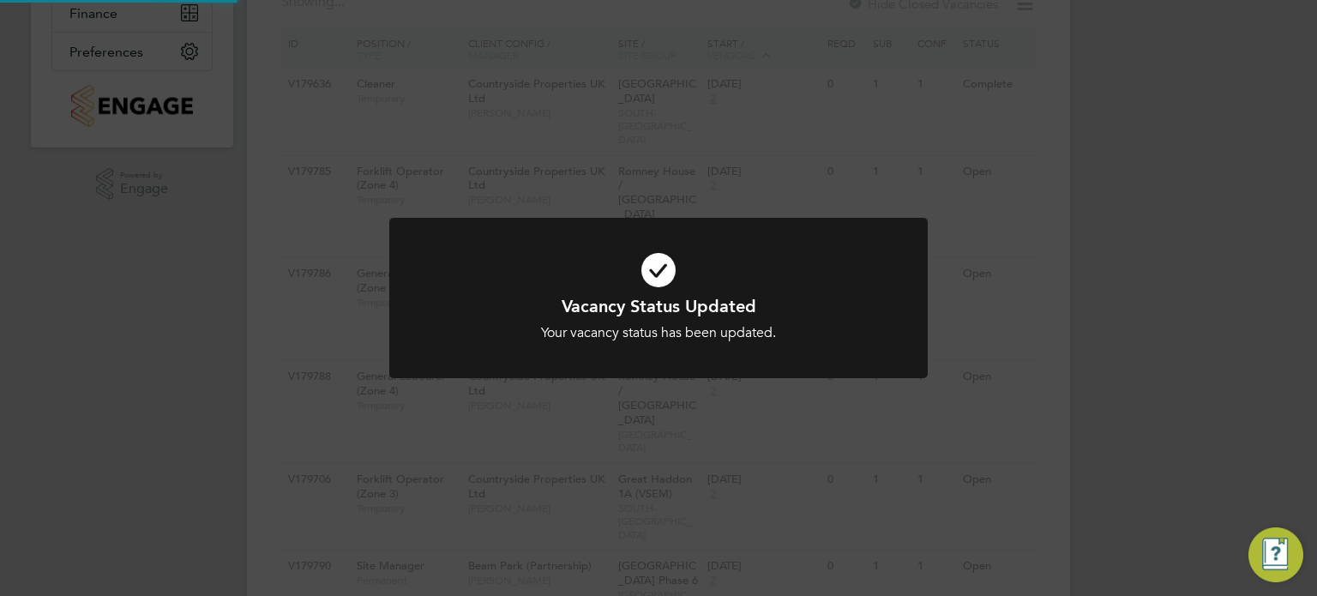
click at [671, 169] on div "Vacancy Status Updated Your vacancy status has been updated. Cancel Okay" at bounding box center [658, 298] width 1317 height 596
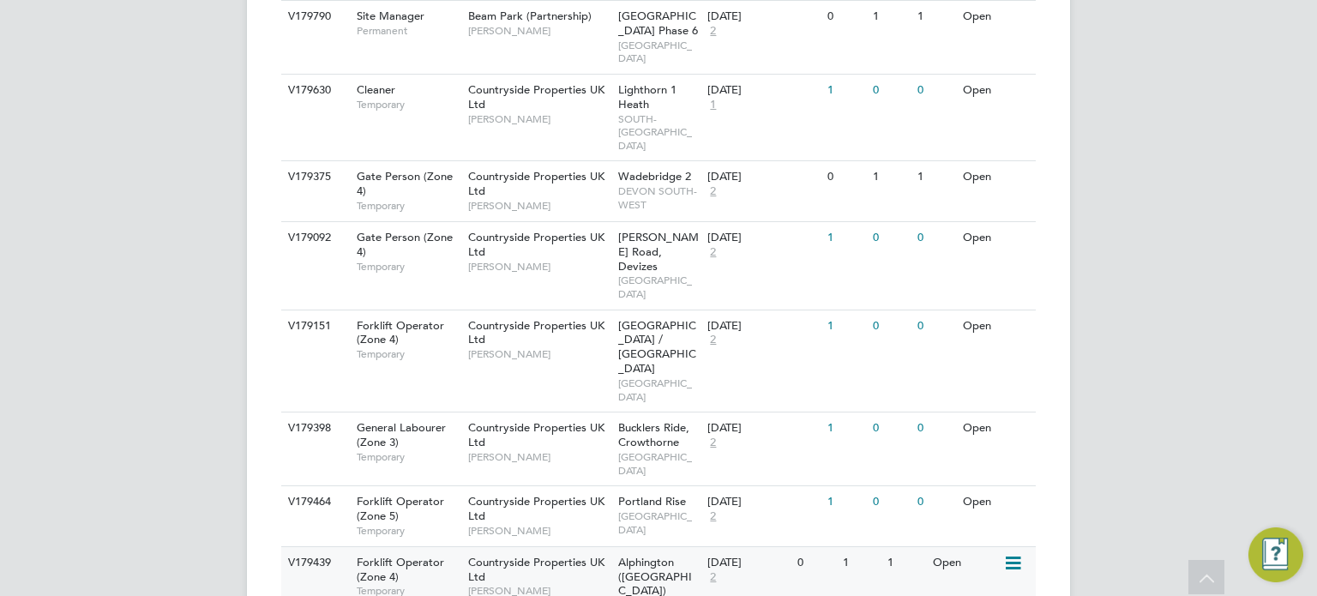
click at [645, 555] on span "Alphington (Parcel 16A)" at bounding box center [655, 577] width 74 height 44
click at [1010, 553] on icon at bounding box center [1011, 563] width 17 height 21
click at [965, 411] on li "Update Status" at bounding box center [970, 412] width 99 height 24
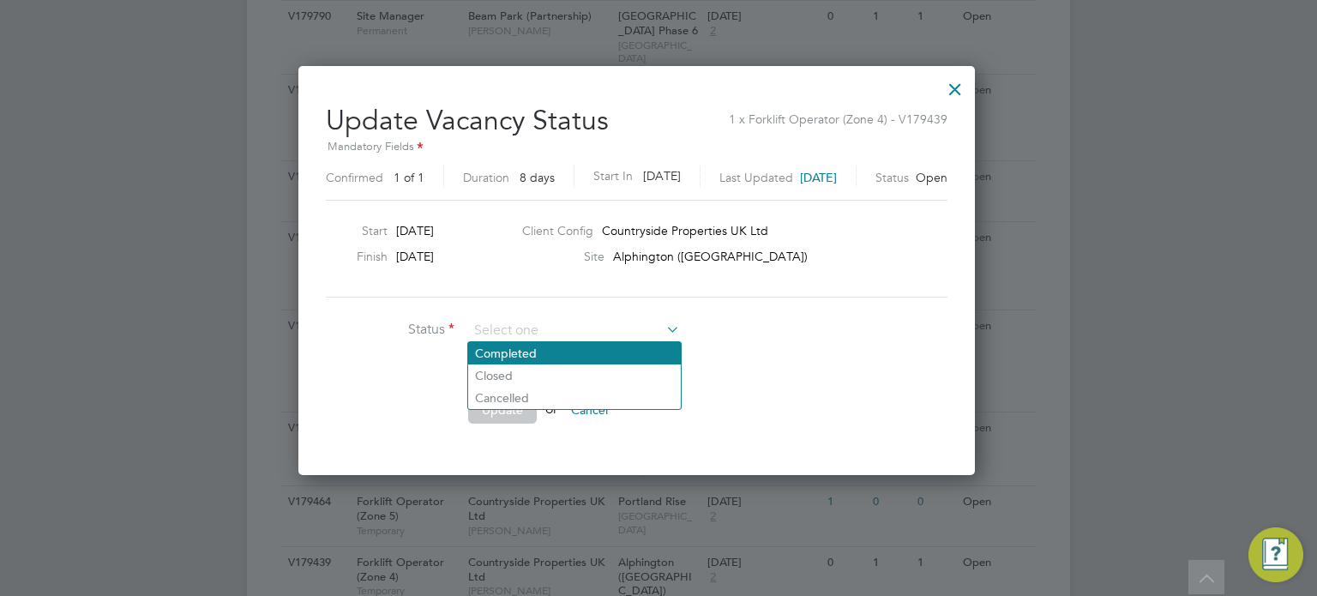
click at [525, 346] on li "Completed" at bounding box center [574, 353] width 213 height 22
type input "Completed"
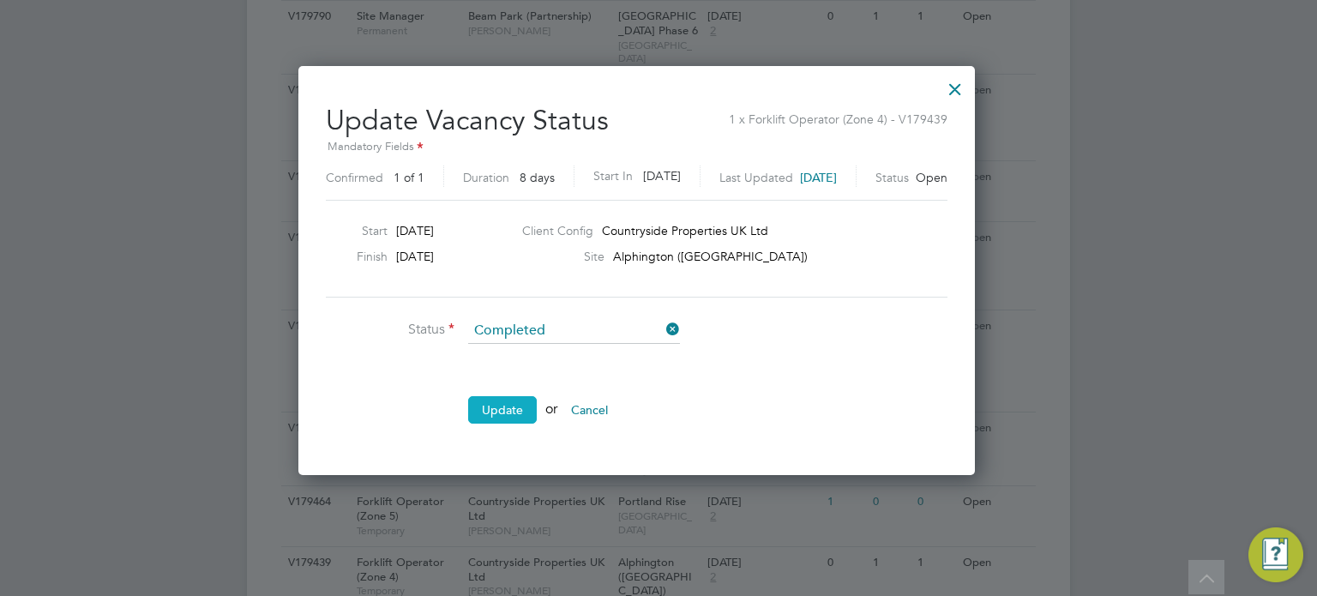
click at [502, 408] on button "Update" at bounding box center [502, 409] width 69 height 27
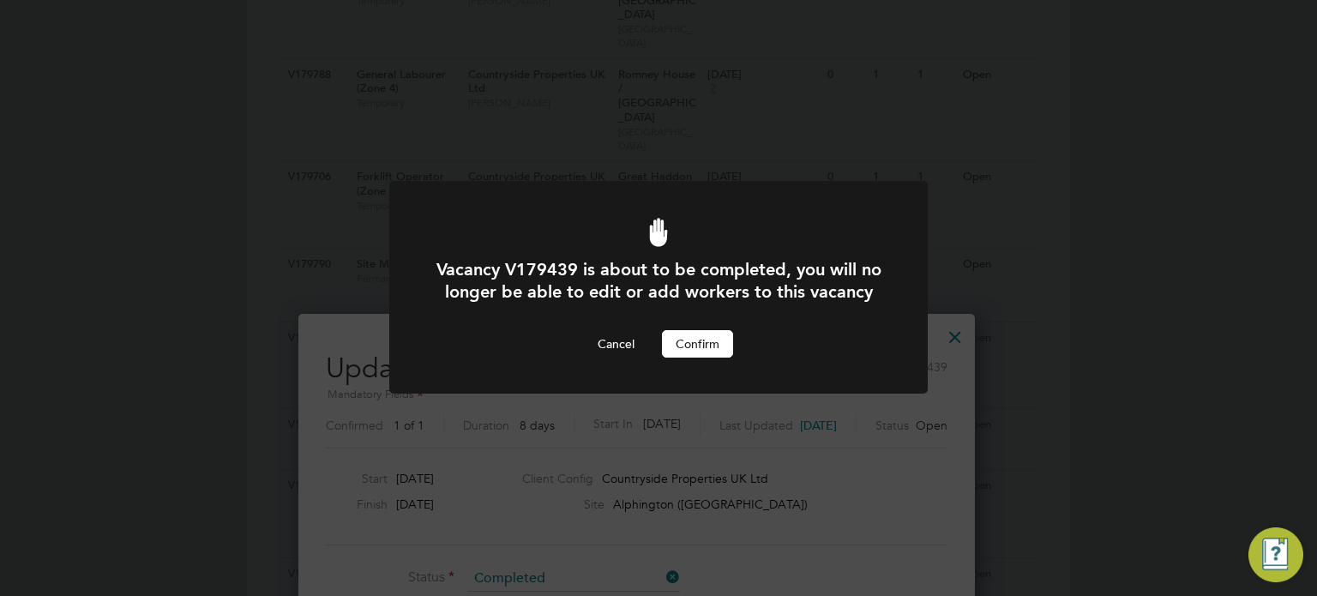
click at [696, 356] on button "Confirm" at bounding box center [697, 343] width 71 height 27
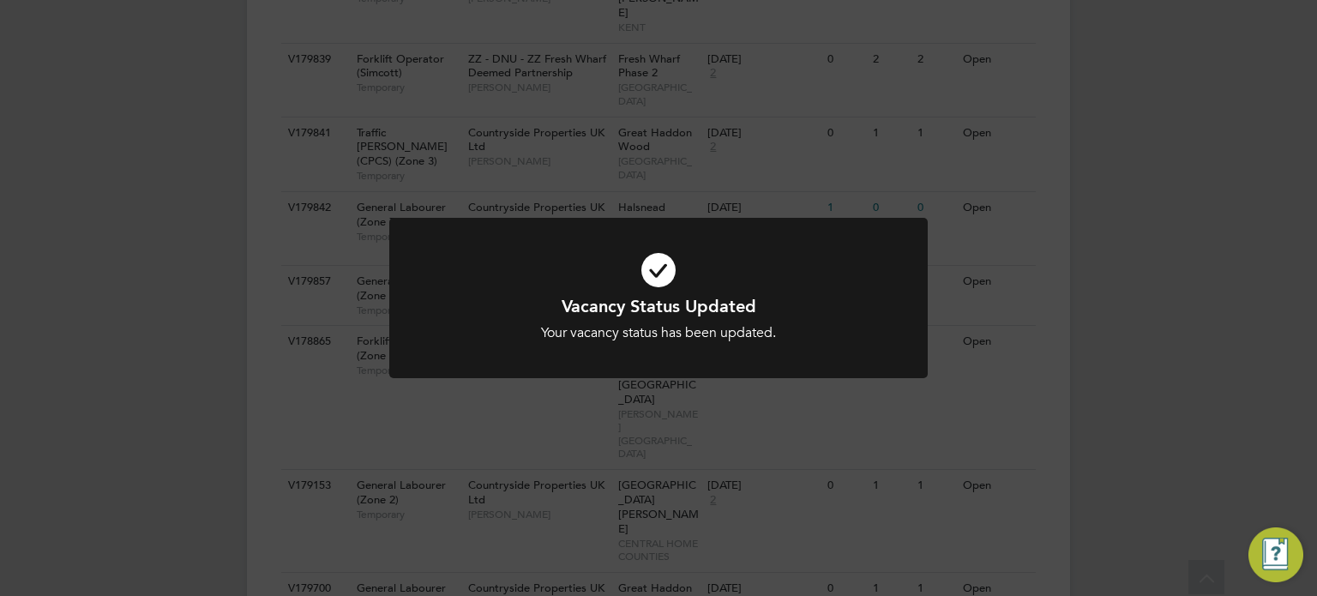
click at [1057, 306] on div "Vacancy Status Updated Your vacancy status has been updated. Cancel Okay" at bounding box center [658, 298] width 1317 height 596
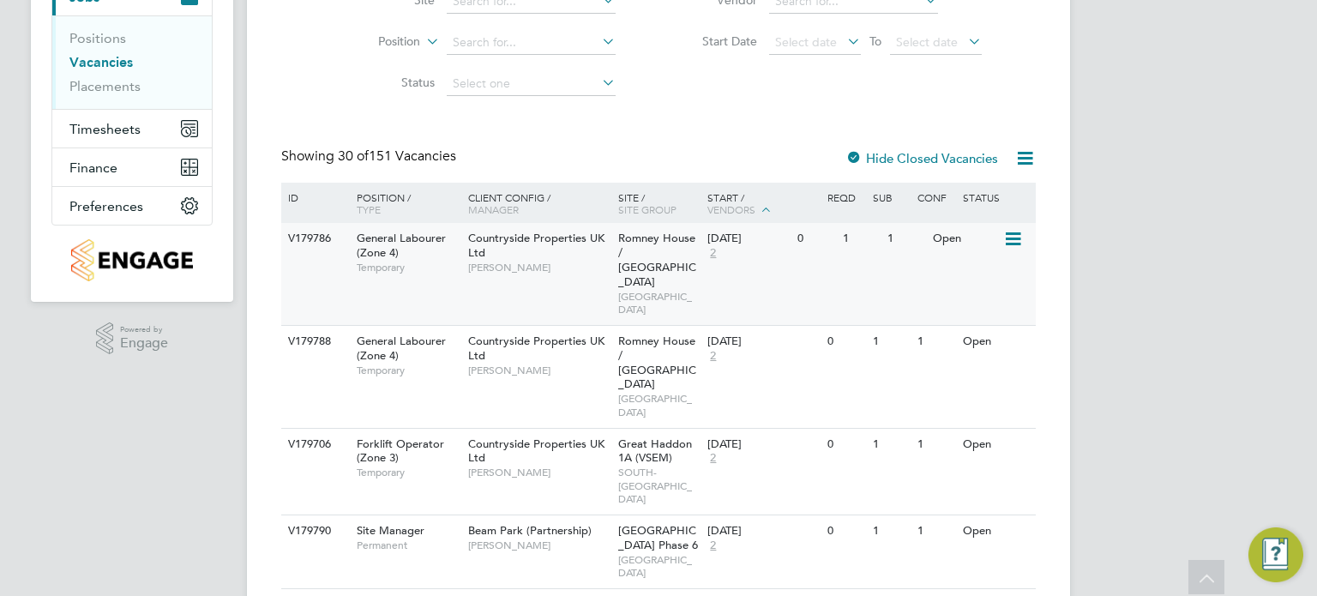
click at [631, 236] on span "Romney House / [GEOGRAPHIC_DATA]" at bounding box center [657, 260] width 78 height 58
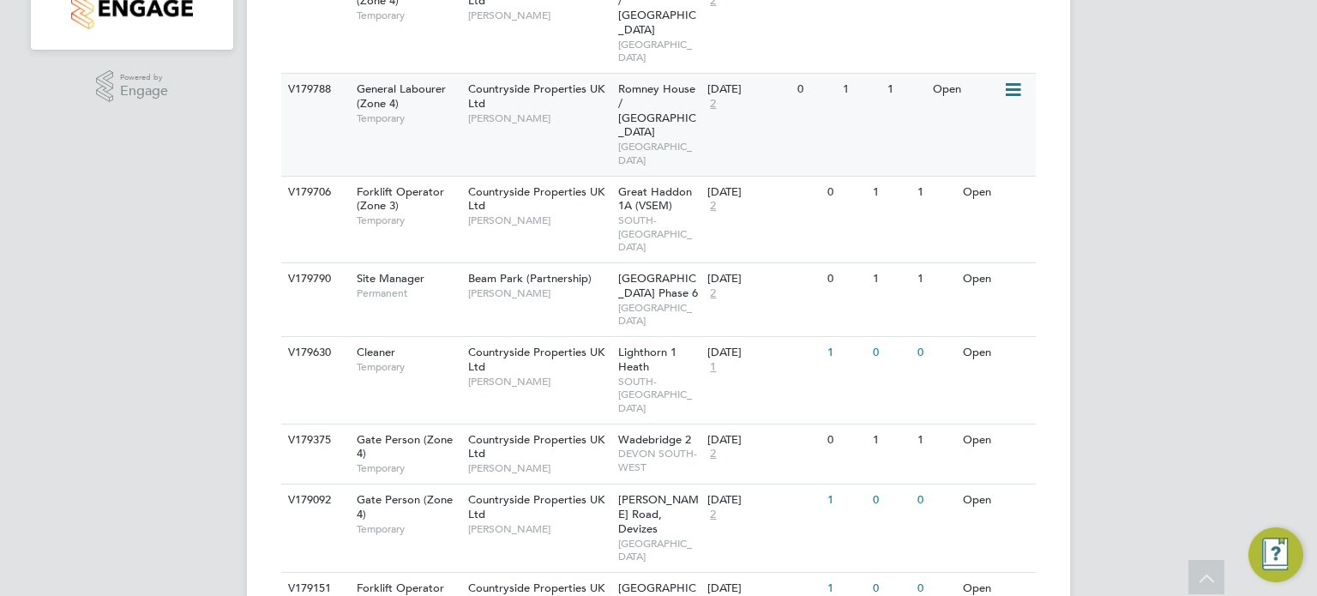
click at [671, 81] on span "Romney House / [GEOGRAPHIC_DATA]" at bounding box center [657, 110] width 78 height 58
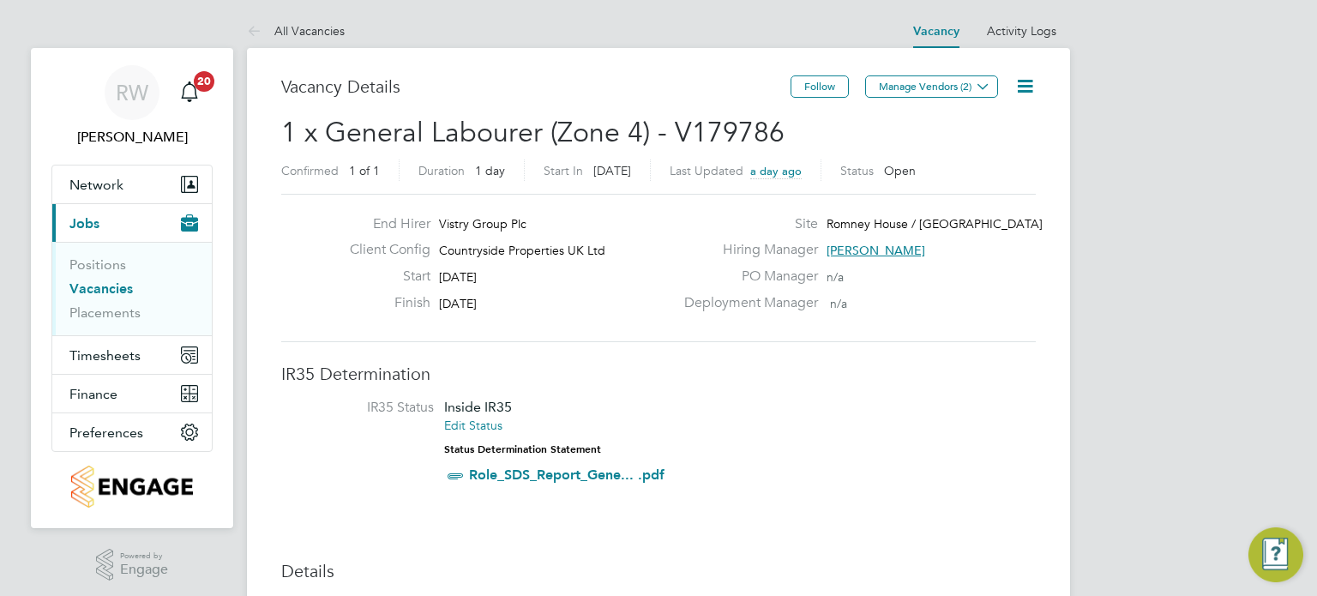
click at [1020, 93] on icon at bounding box center [1024, 85] width 21 height 21
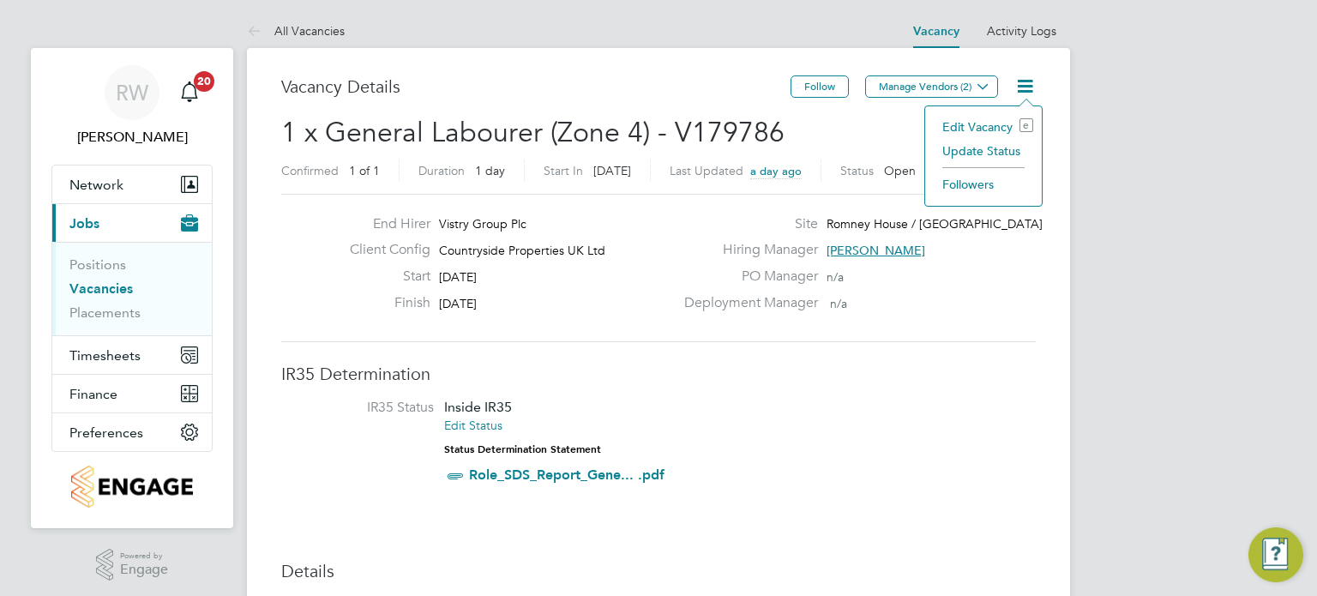
click at [984, 163] on li at bounding box center [983, 165] width 82 height 5
click at [983, 153] on li "Update Status" at bounding box center [983, 151] width 99 height 24
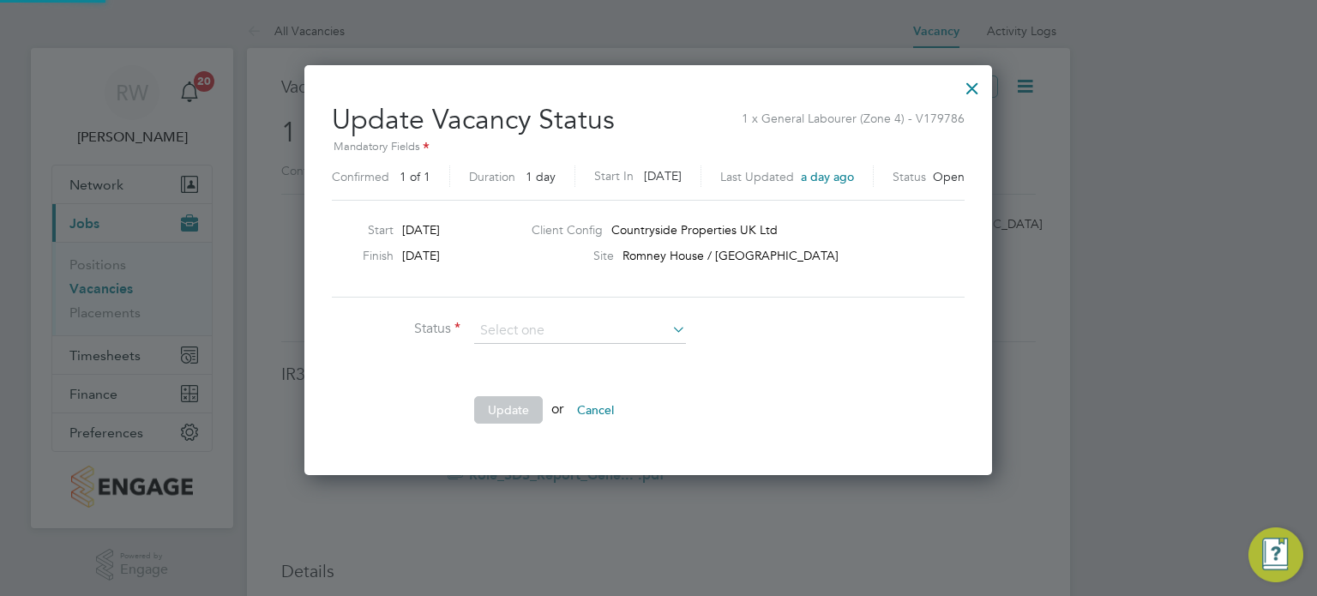
scroll to position [407, 709]
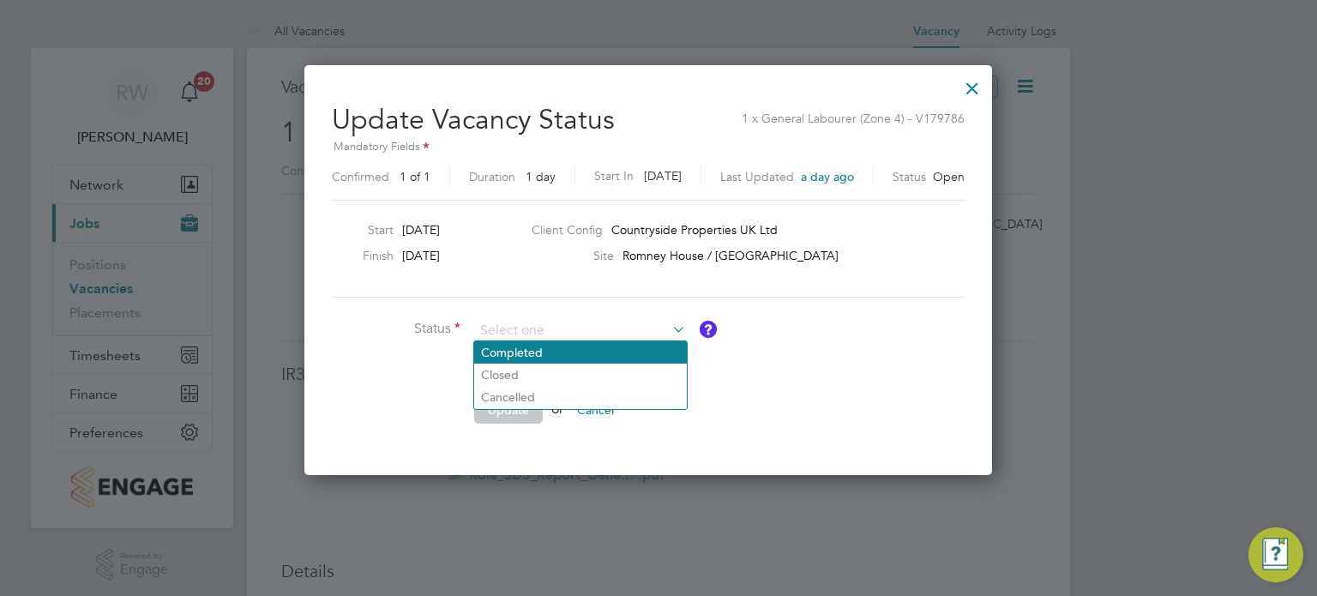
click at [580, 359] on li "Completed" at bounding box center [580, 352] width 213 height 22
type input "Completed"
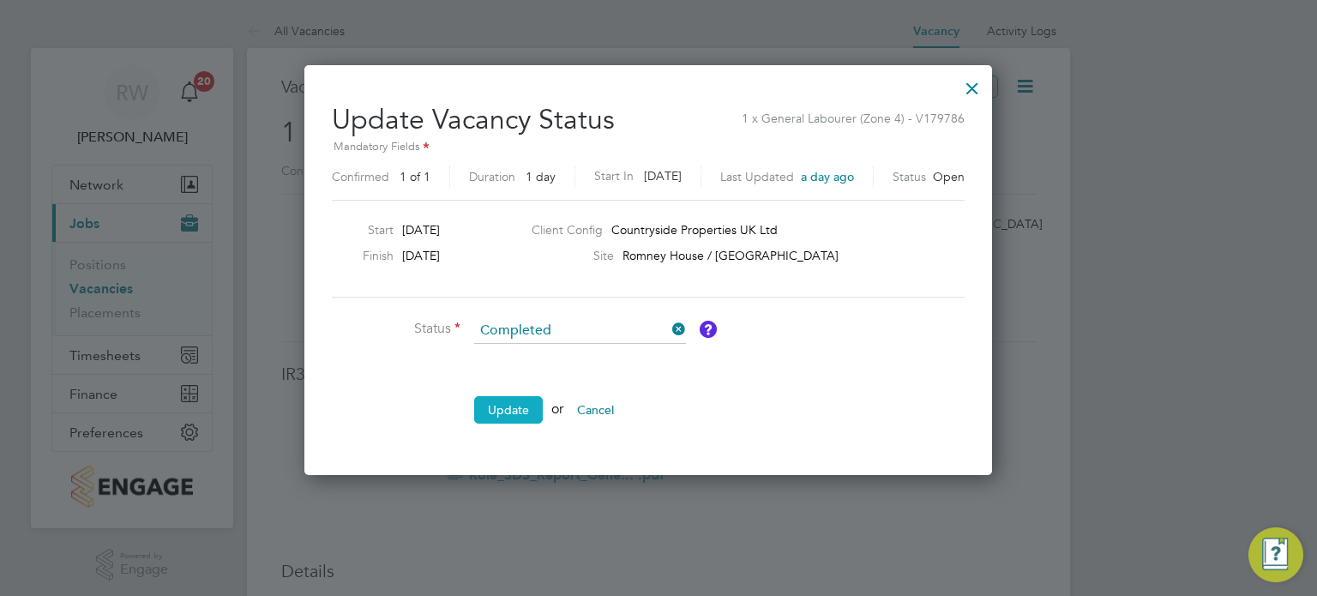
click at [502, 415] on button "Update" at bounding box center [508, 409] width 69 height 27
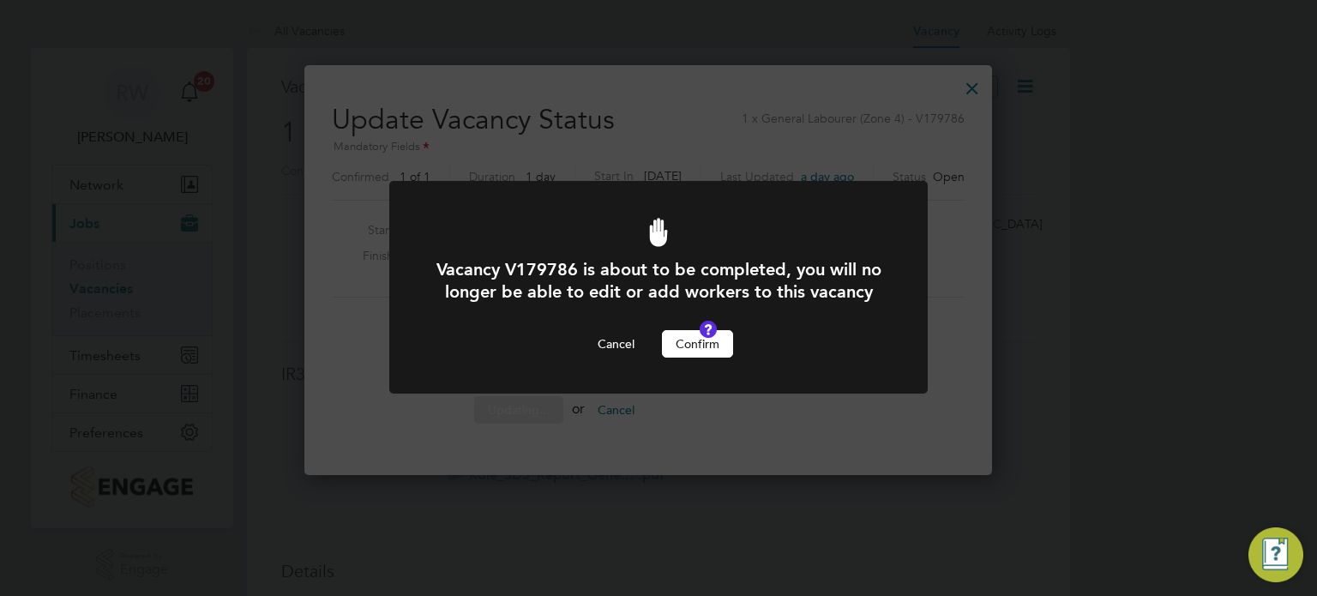
click at [705, 358] on button "Confirm" at bounding box center [697, 343] width 71 height 27
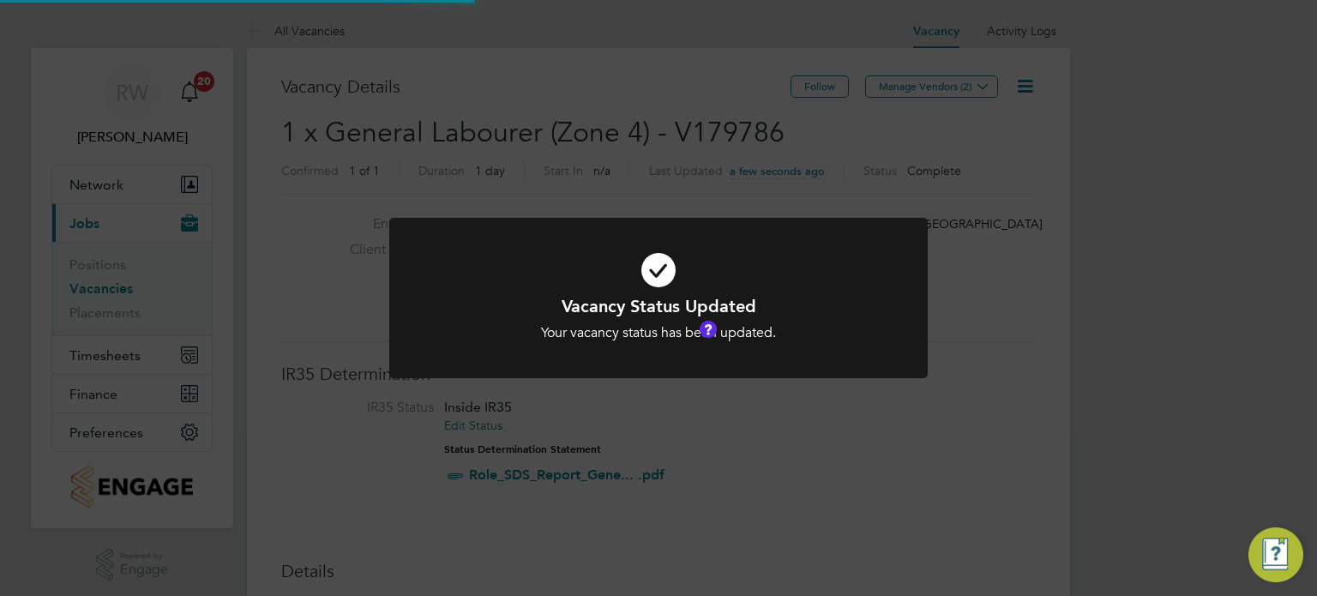
scroll to position [51, 120]
click at [638, 129] on div "Vacancy Status Updated Your vacancy status has been updated. Cancel Okay" at bounding box center [658, 298] width 1317 height 596
